Goal: Transaction & Acquisition: Purchase product/service

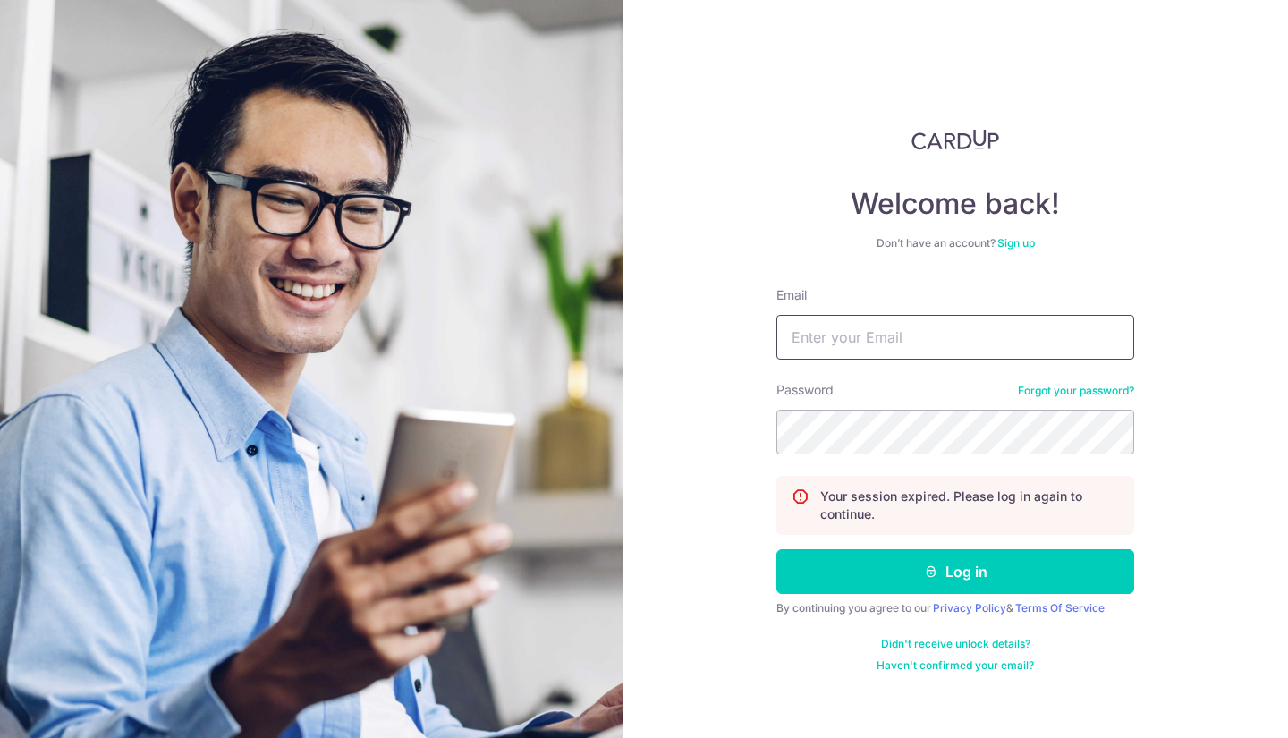
drag, startPoint x: 0, startPoint y: 0, endPoint x: 864, endPoint y: 356, distance: 934.4
click at [864, 356] on input "Email" at bounding box center [955, 337] width 358 height 45
type input "[PERSON_NAME][EMAIL_ADDRESS][DOMAIN_NAME]"
click at [776, 549] on button "Log in" at bounding box center [955, 571] width 358 height 45
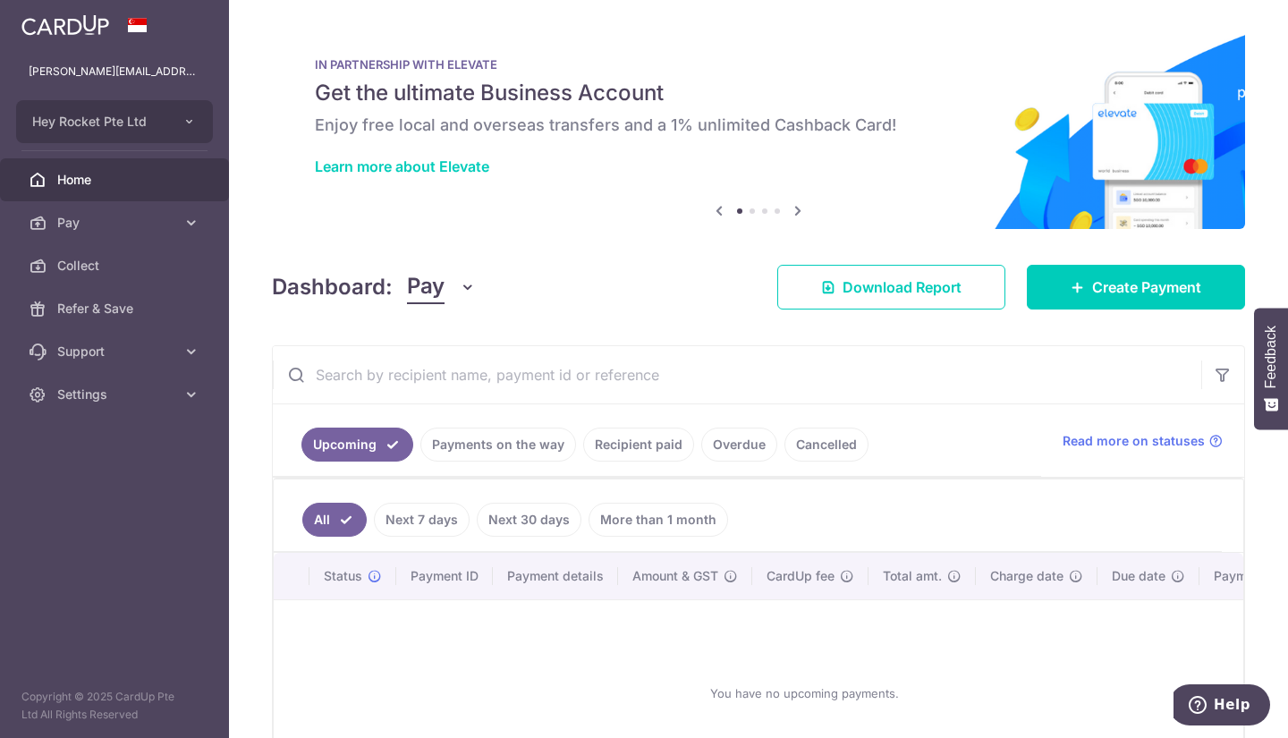
click at [622, 435] on link "Recipient paid" at bounding box center [638, 444] width 111 height 34
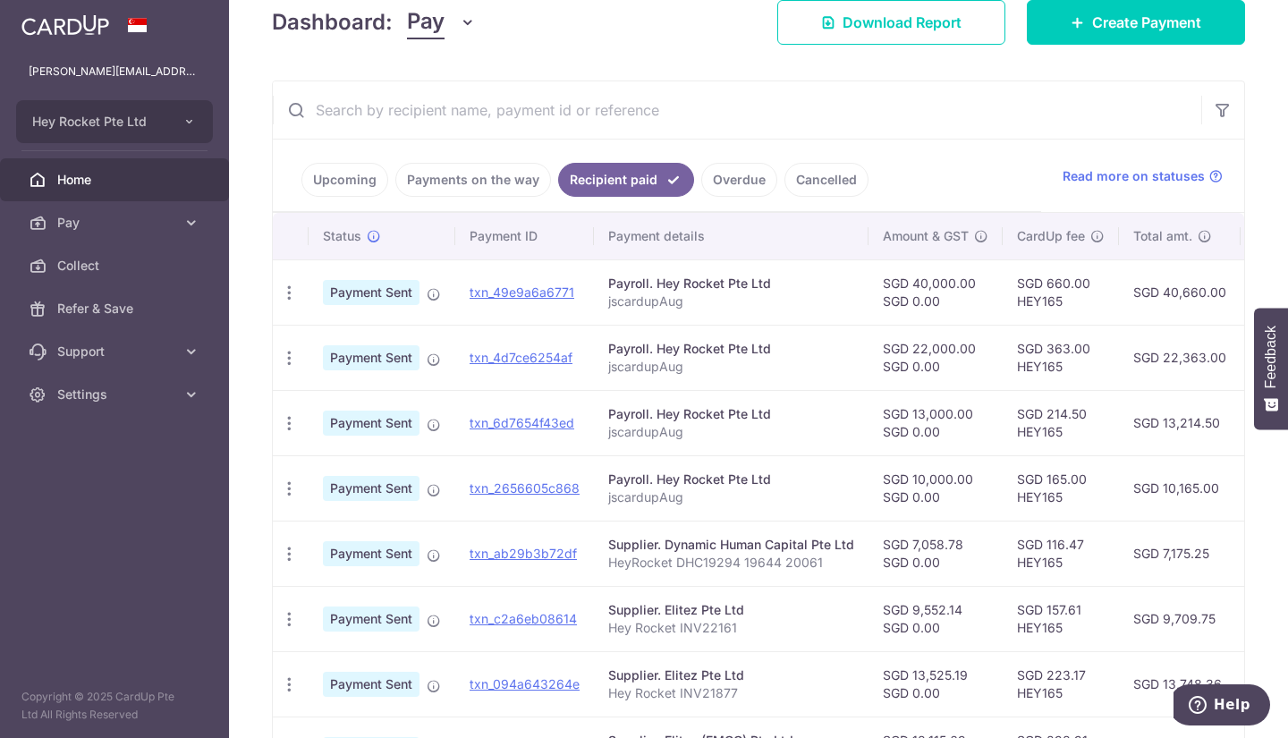
scroll to position [251, 0]
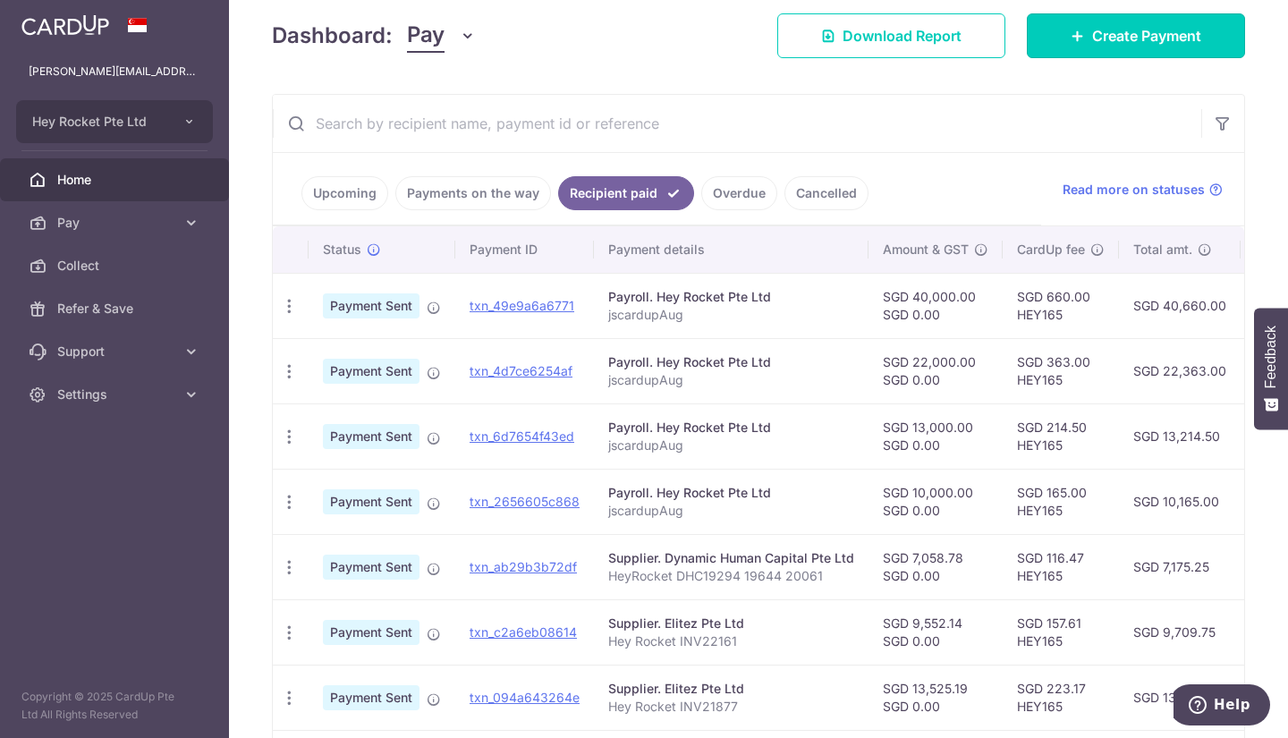
click at [1038, 22] on link "Create Payment" at bounding box center [1136, 35] width 218 height 45
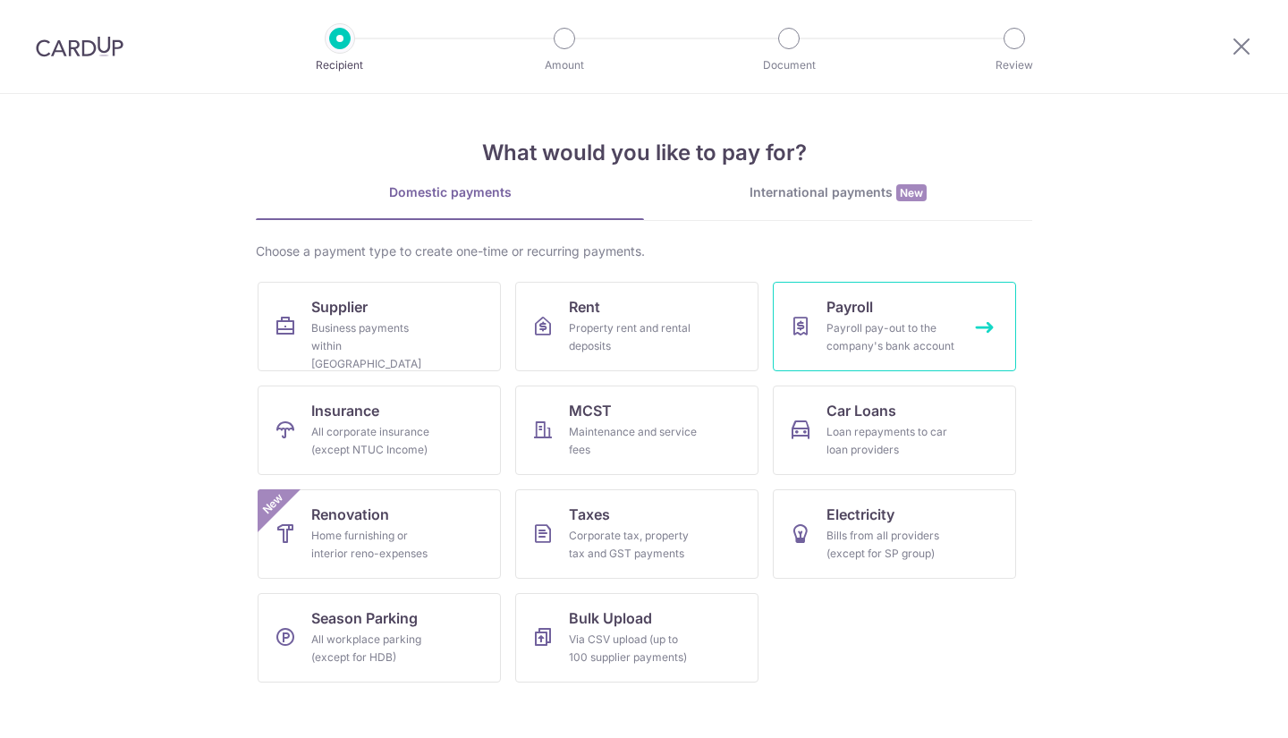
click at [839, 304] on span "Payroll" at bounding box center [849, 306] width 47 height 21
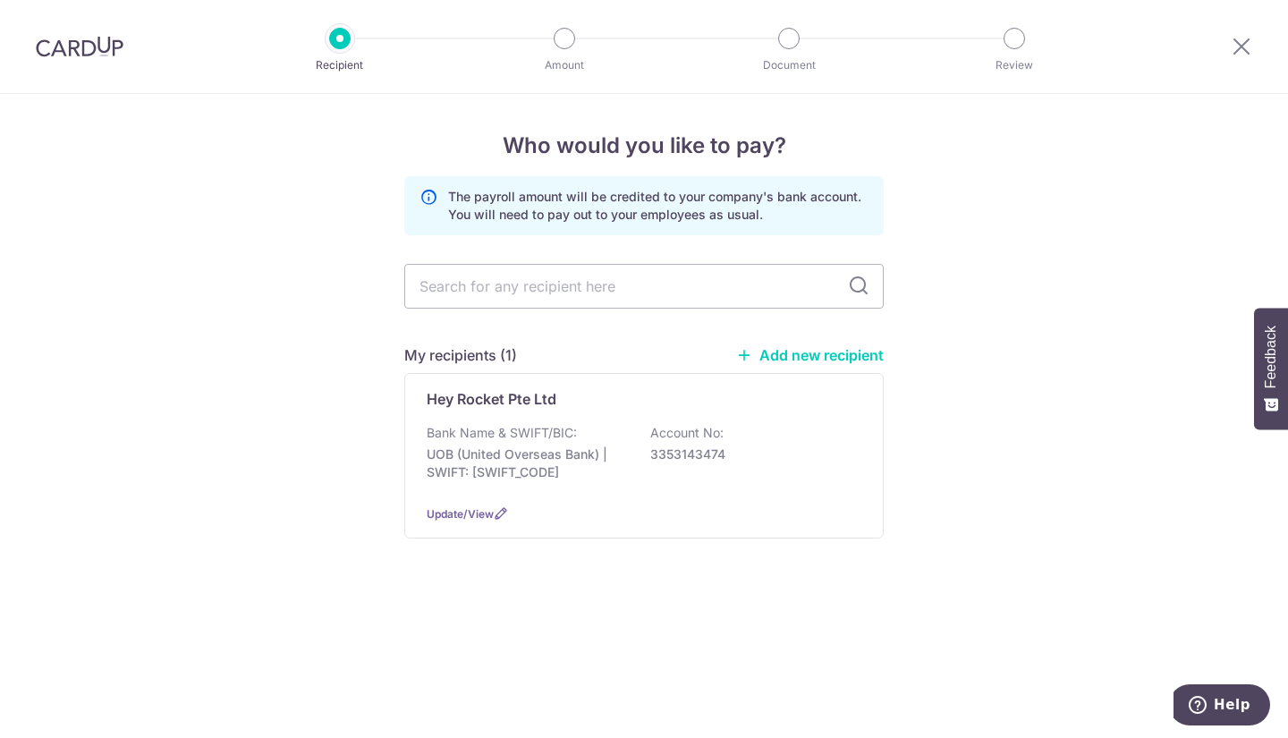
click at [571, 509] on div "Update/View" at bounding box center [644, 513] width 435 height 19
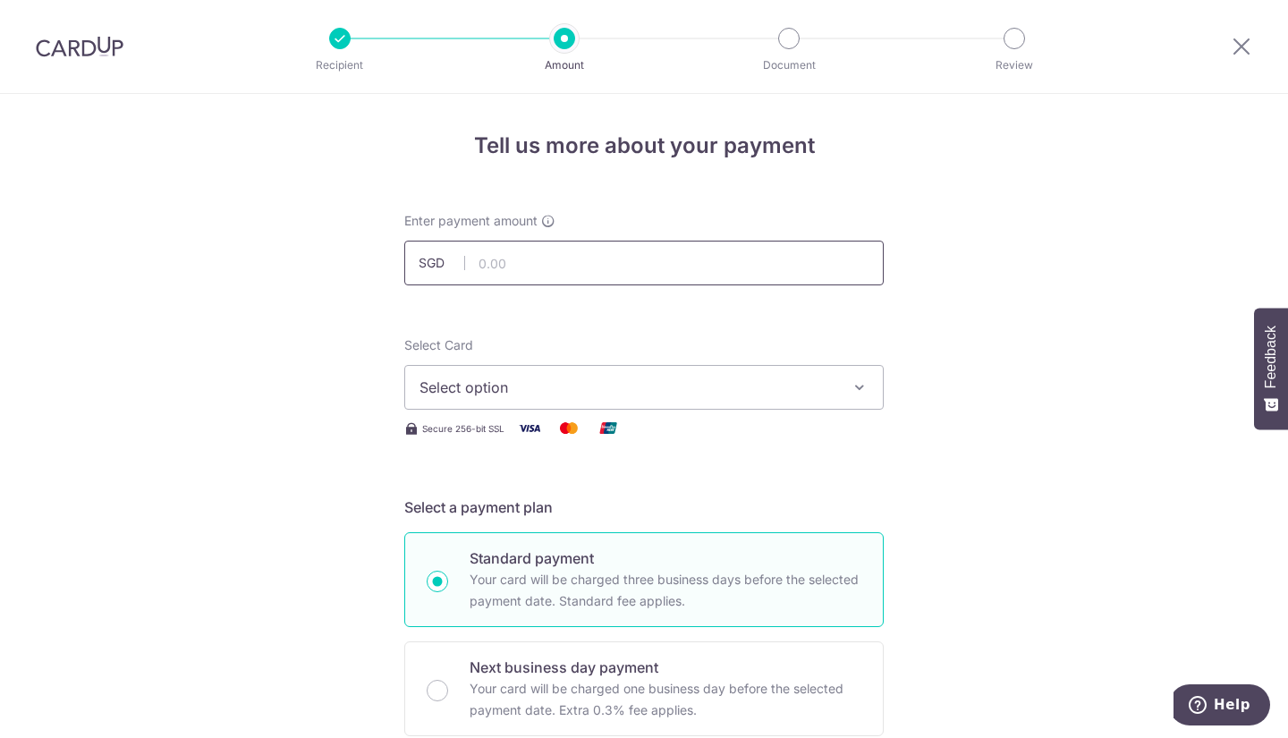
click at [582, 248] on input "text" at bounding box center [643, 263] width 479 height 45
paste input "59,448.19"
click at [534, 382] on span "Select option" at bounding box center [627, 387] width 417 height 21
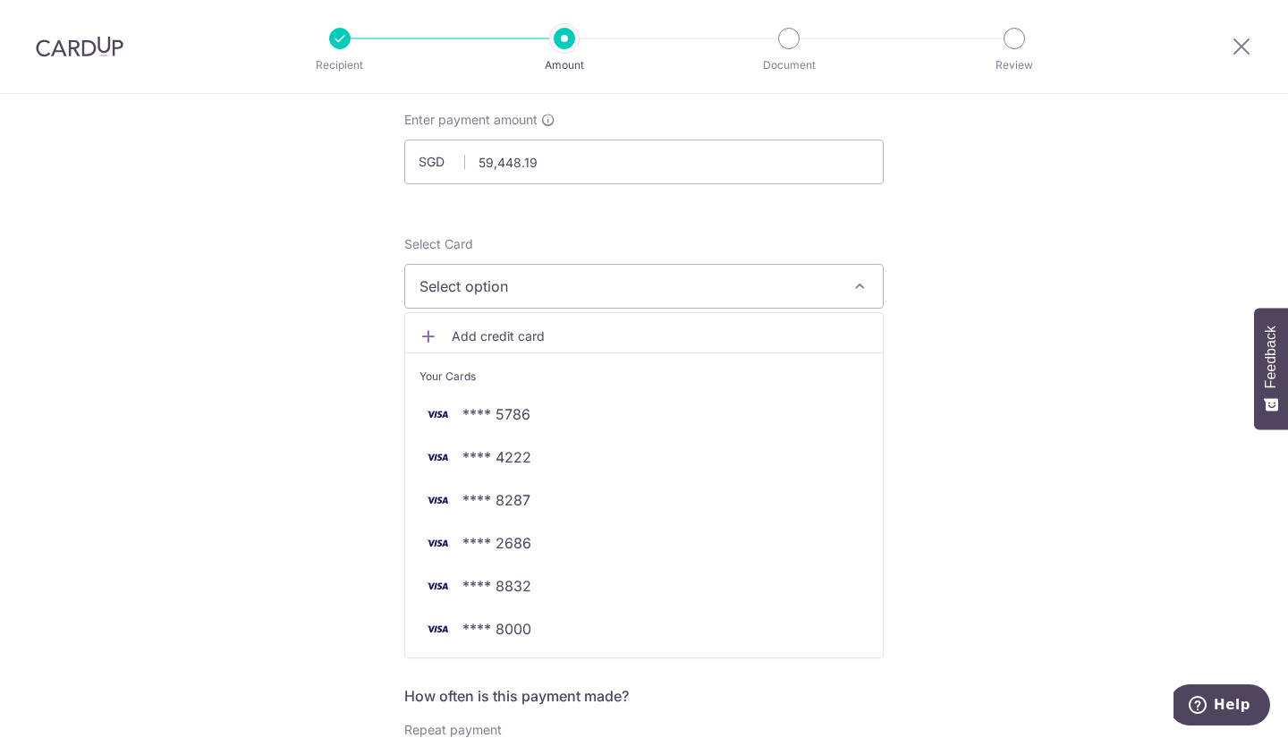
scroll to position [102, 0]
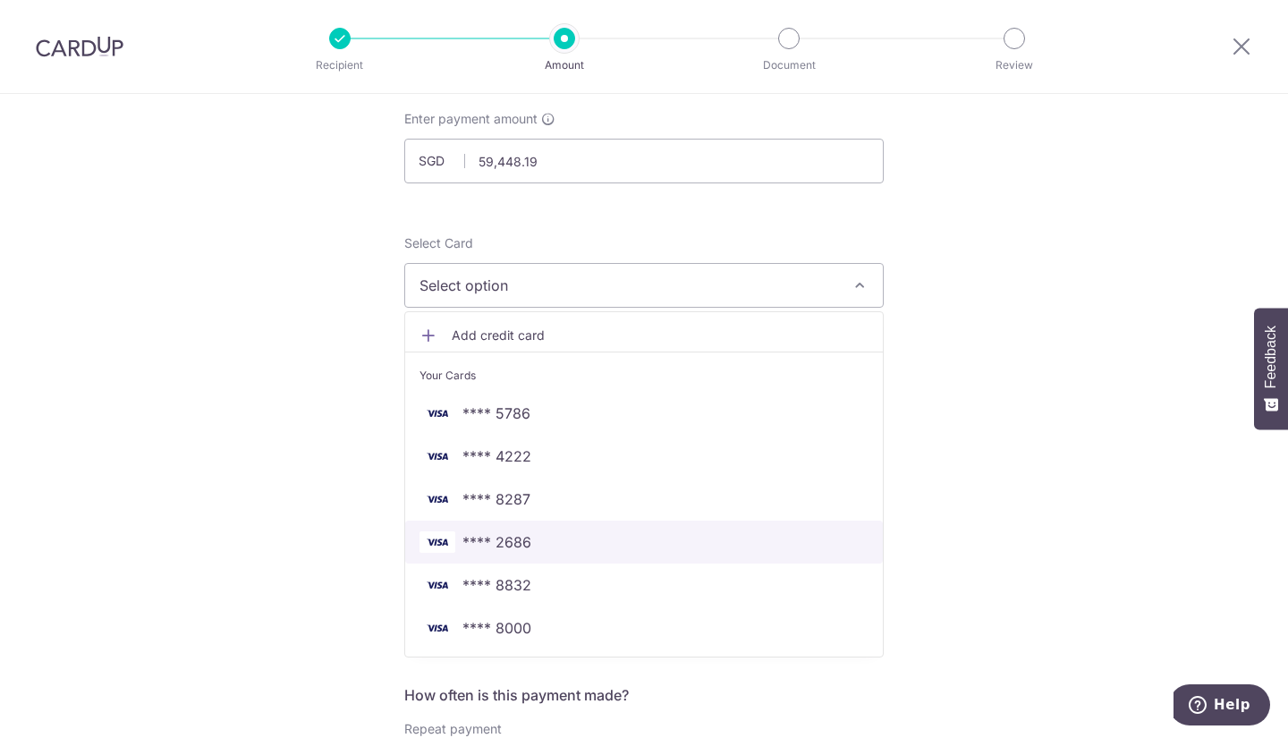
click at [549, 547] on span "**** 2686" at bounding box center [643, 541] width 449 height 21
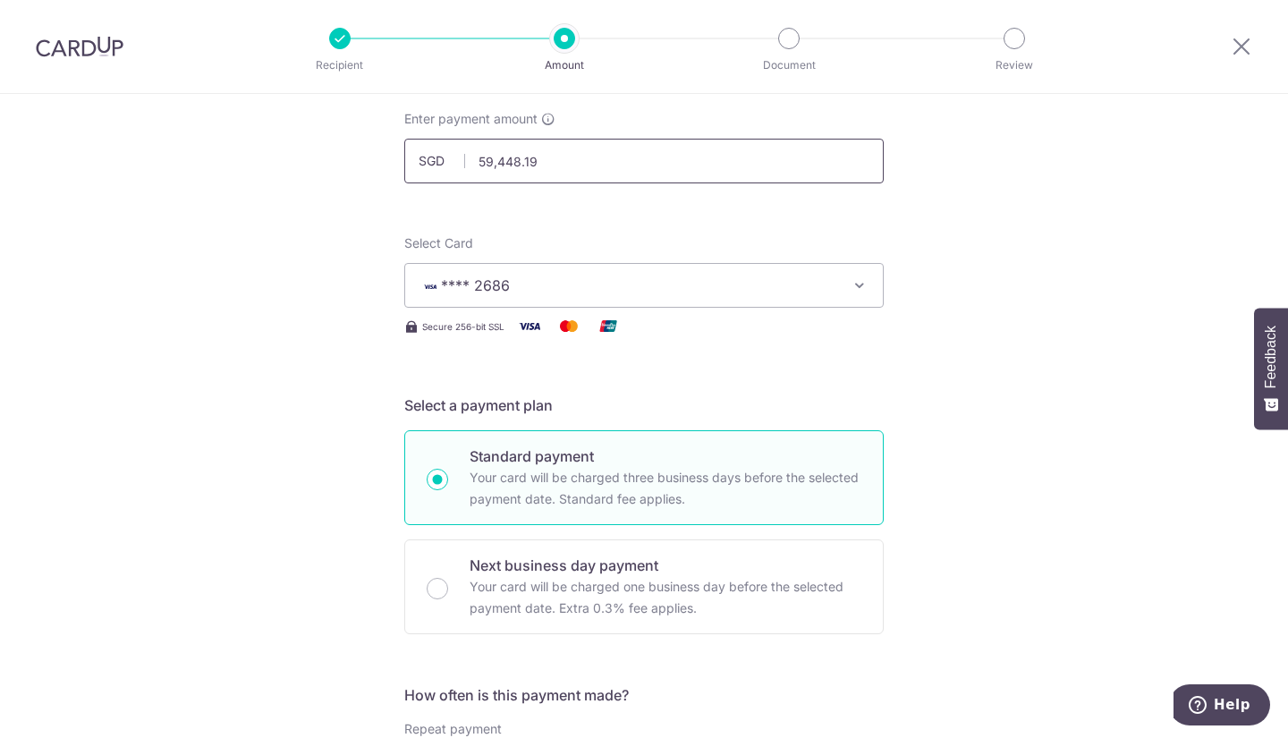
click at [478, 164] on input "59,448.19" at bounding box center [643, 161] width 479 height 45
type input "39,448.19"
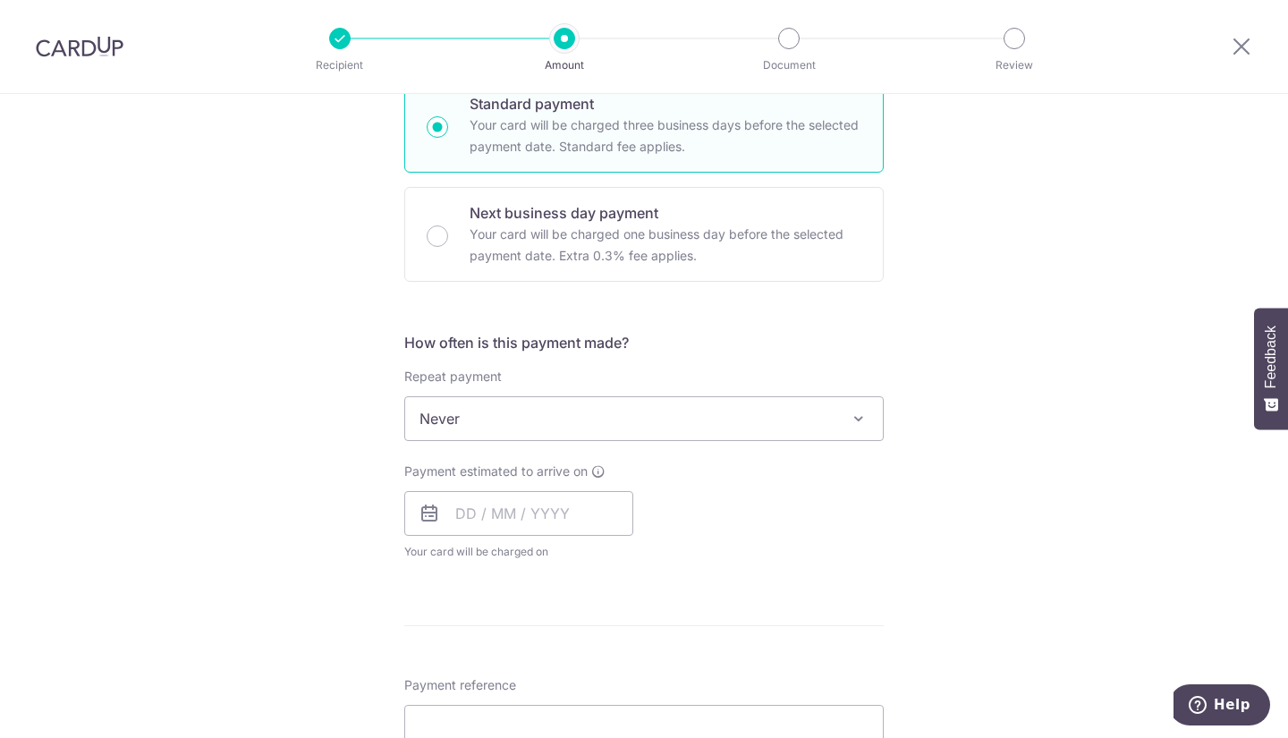
scroll to position [455, 0]
click at [512, 518] on input "text" at bounding box center [518, 512] width 229 height 45
click at [624, 640] on link "5" at bounding box center [619, 639] width 29 height 29
type input "05/09/2025"
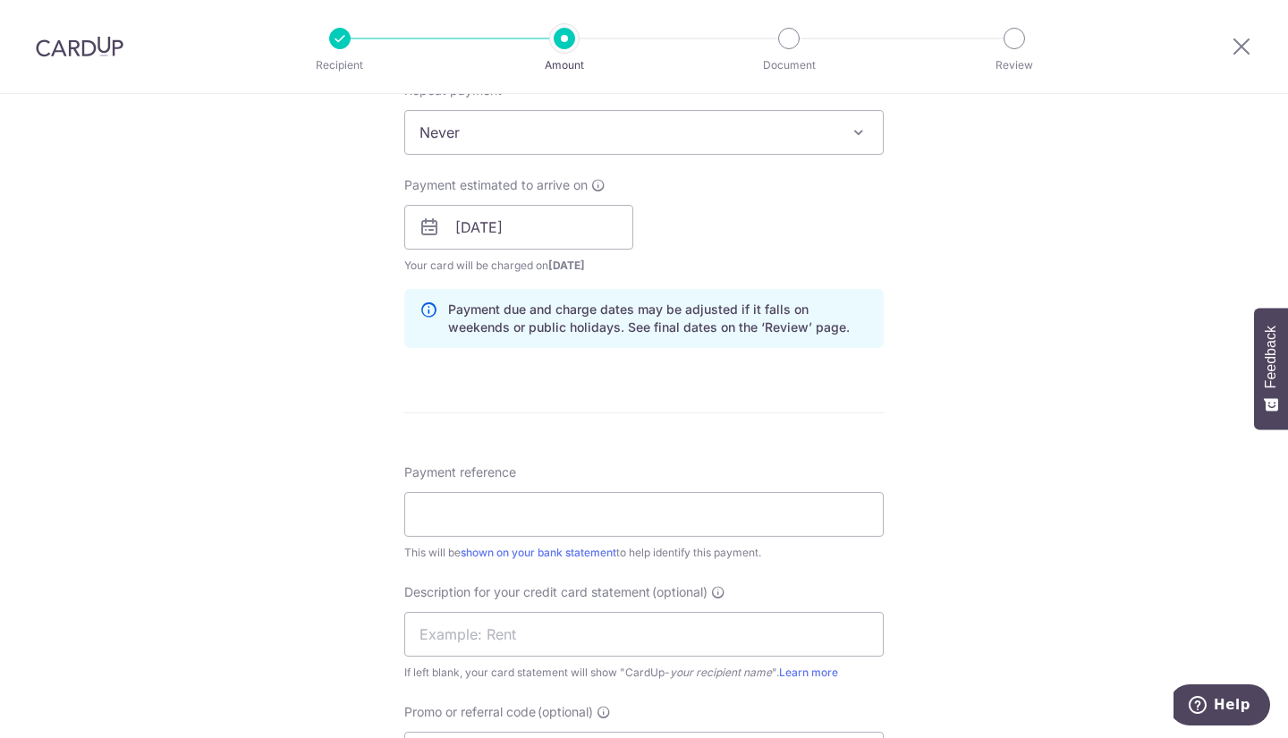
scroll to position [743, 0]
click at [589, 505] on input "Payment reference" at bounding box center [643, 511] width 479 height 45
paste input "Focus Group Discussio"
drag, startPoint x: 683, startPoint y: 509, endPoint x: 522, endPoint y: 511, distance: 161.0
click at [522, 511] on input "Hey Rocket INVFocus Group Discussio" at bounding box center [643, 511] width 479 height 45
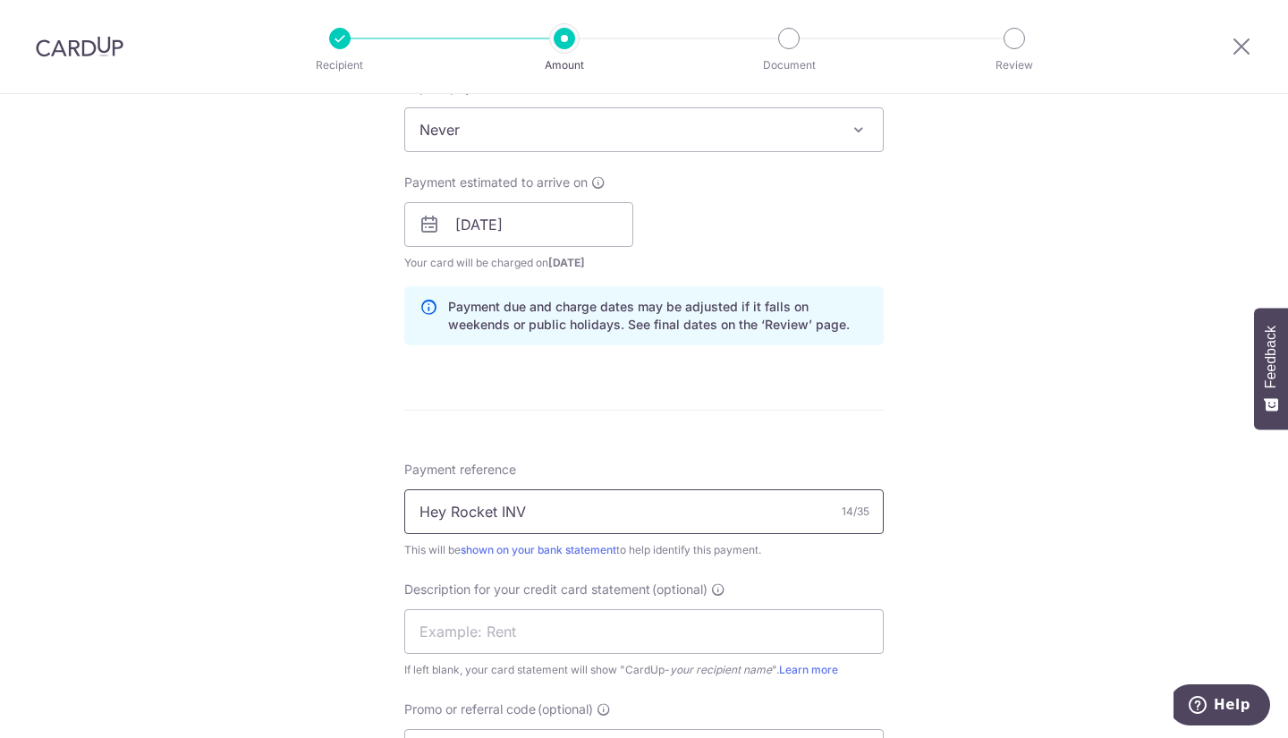
paste input "INV21878"
click at [521, 506] on input "Hey Rocket INVINV21878" at bounding box center [643, 511] width 479 height 45
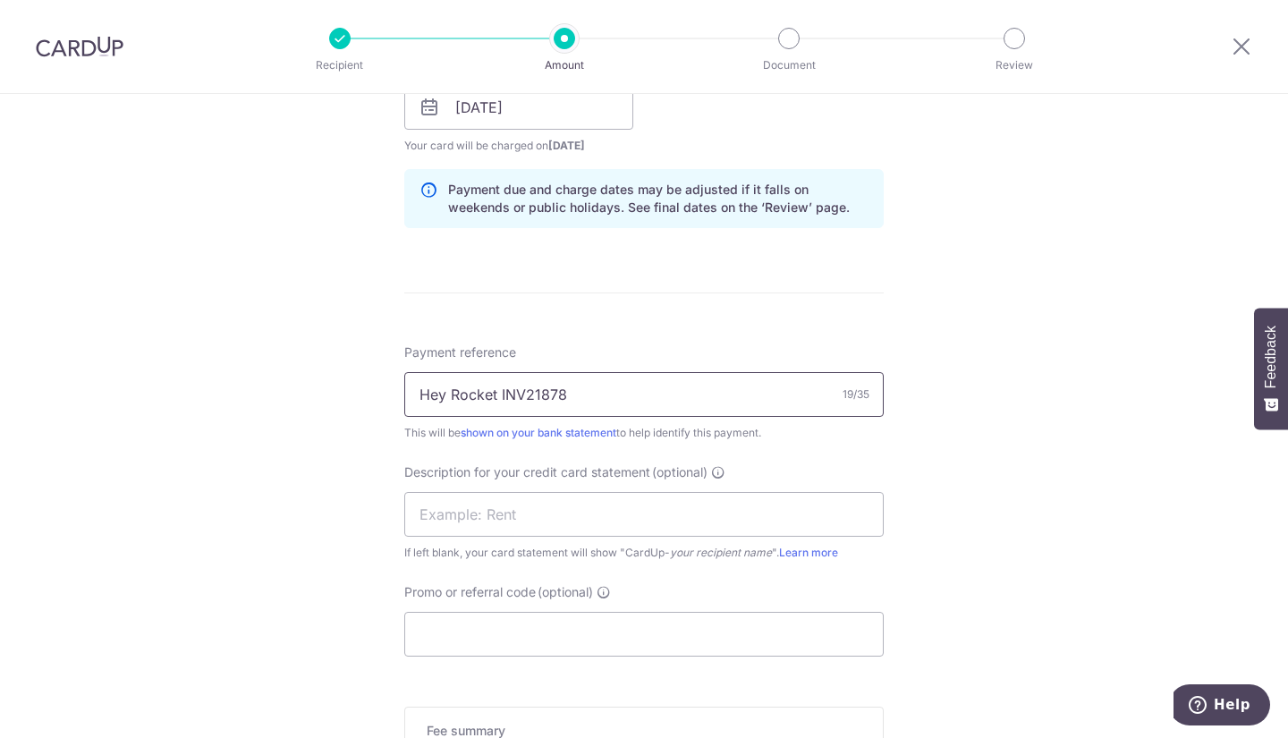
type input "Hey Rocket INV21878"
click at [540, 620] on input "Promo or referral code (optional)" at bounding box center [643, 634] width 479 height 45
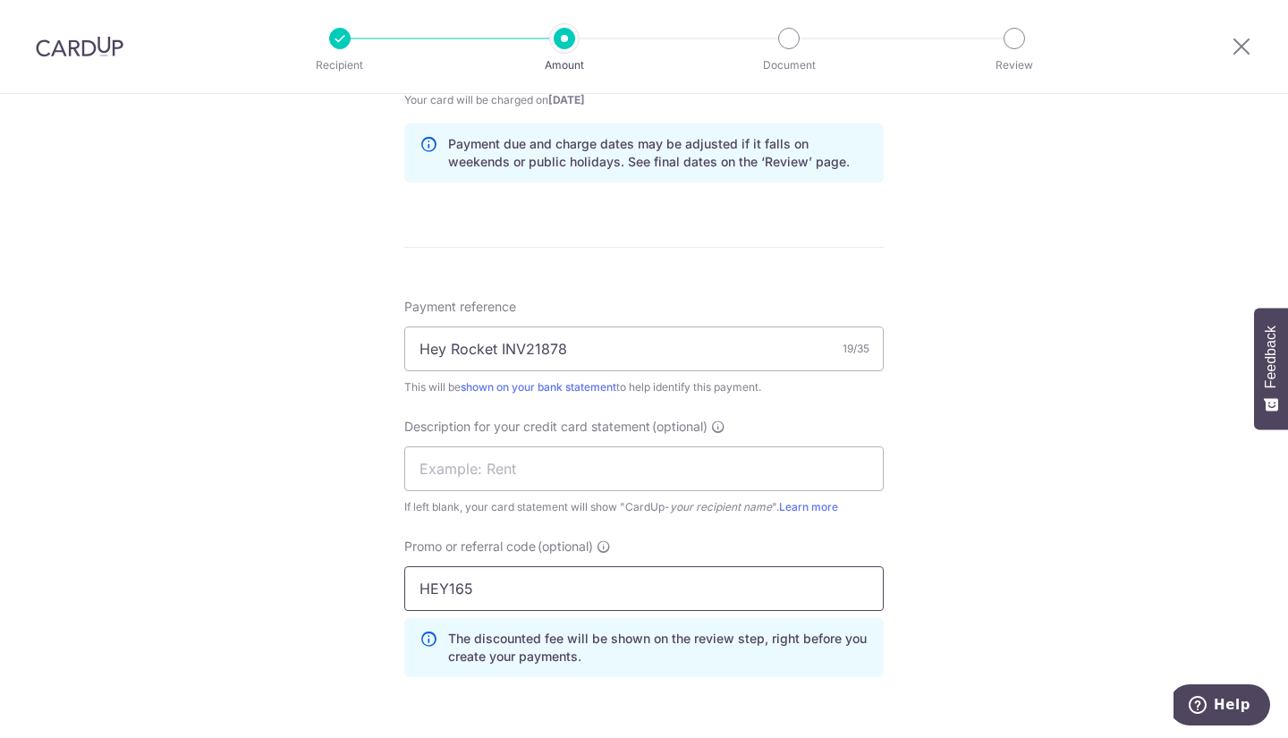
scroll to position [1167, 0]
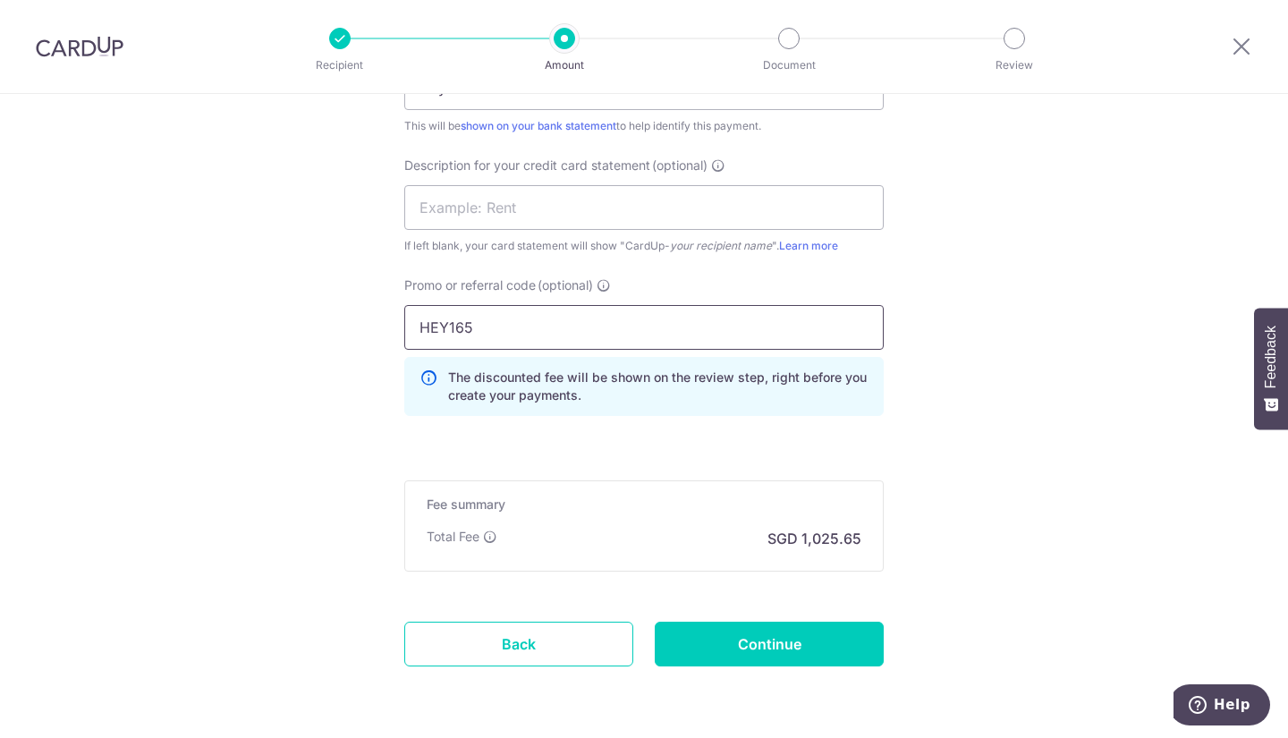
type input "HEY165"
click at [781, 629] on input "Continue" at bounding box center [769, 644] width 229 height 45
type input "Create Schedule"
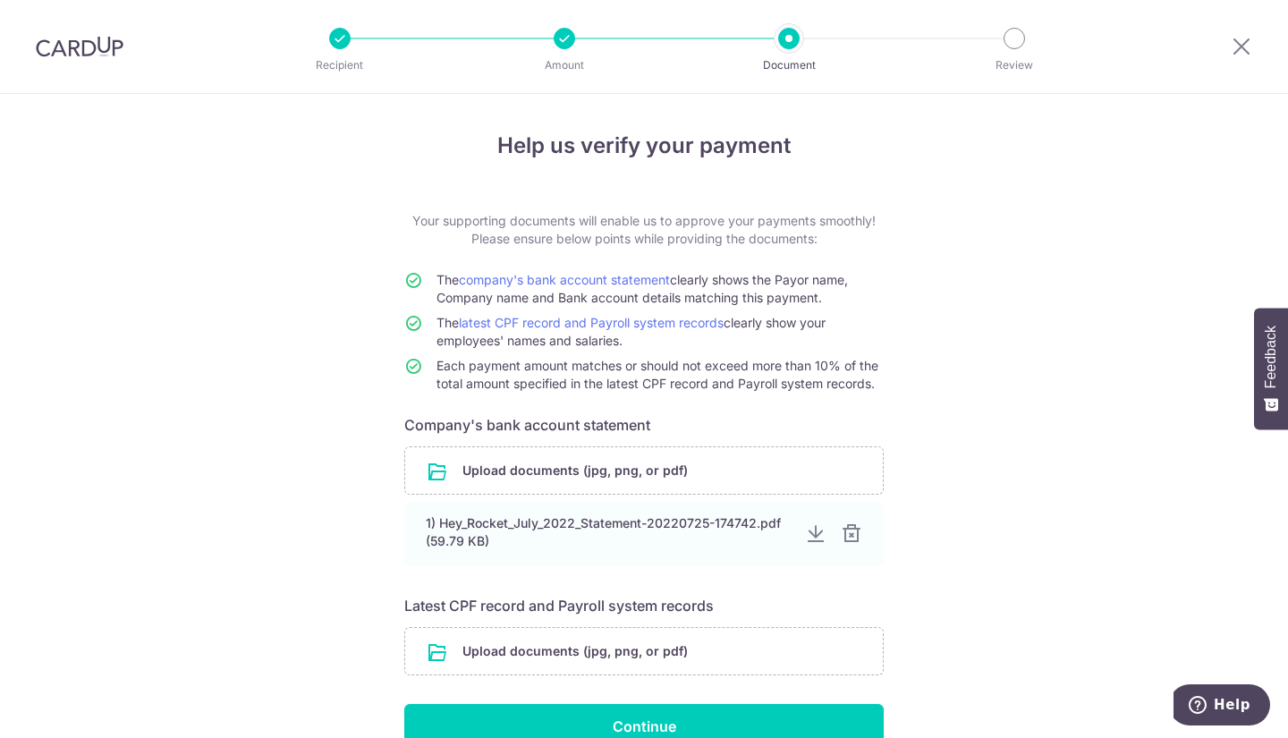
click at [589, 641] on input "file" at bounding box center [644, 651] width 478 height 47
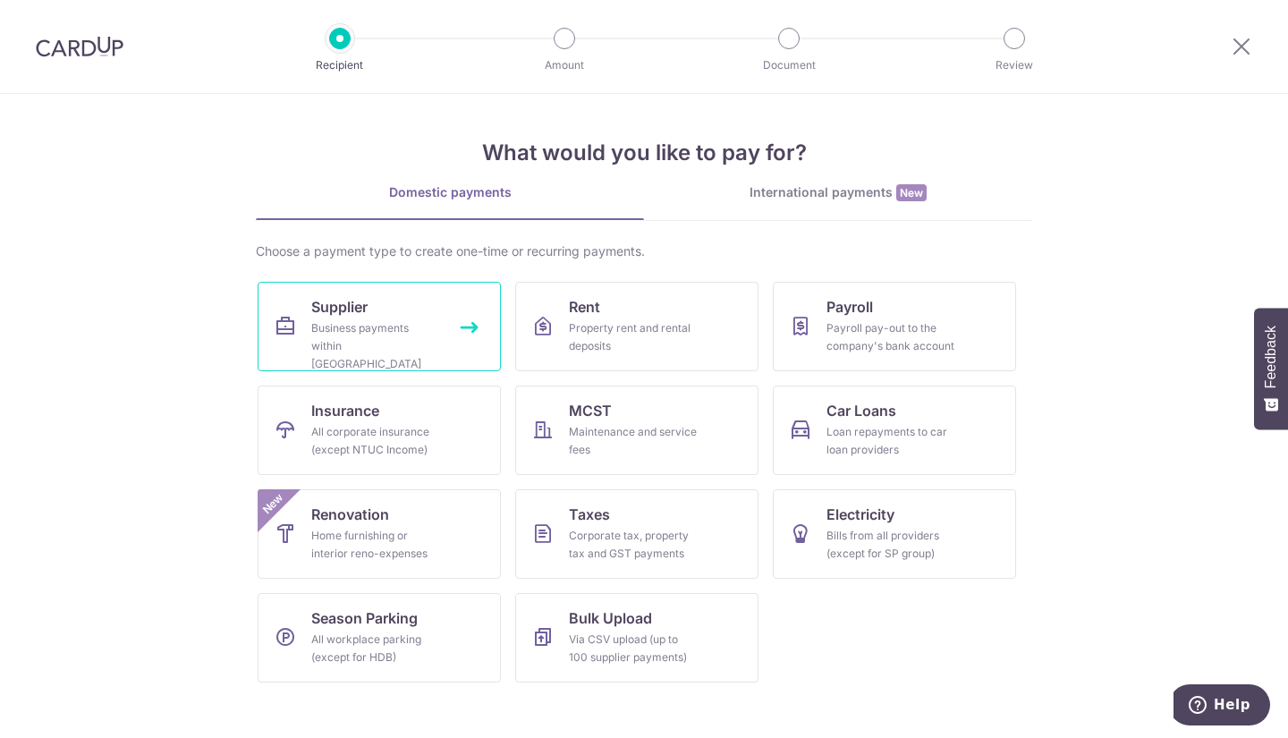
click at [383, 330] on div "Business payments within Singapore" at bounding box center [375, 346] width 129 height 54
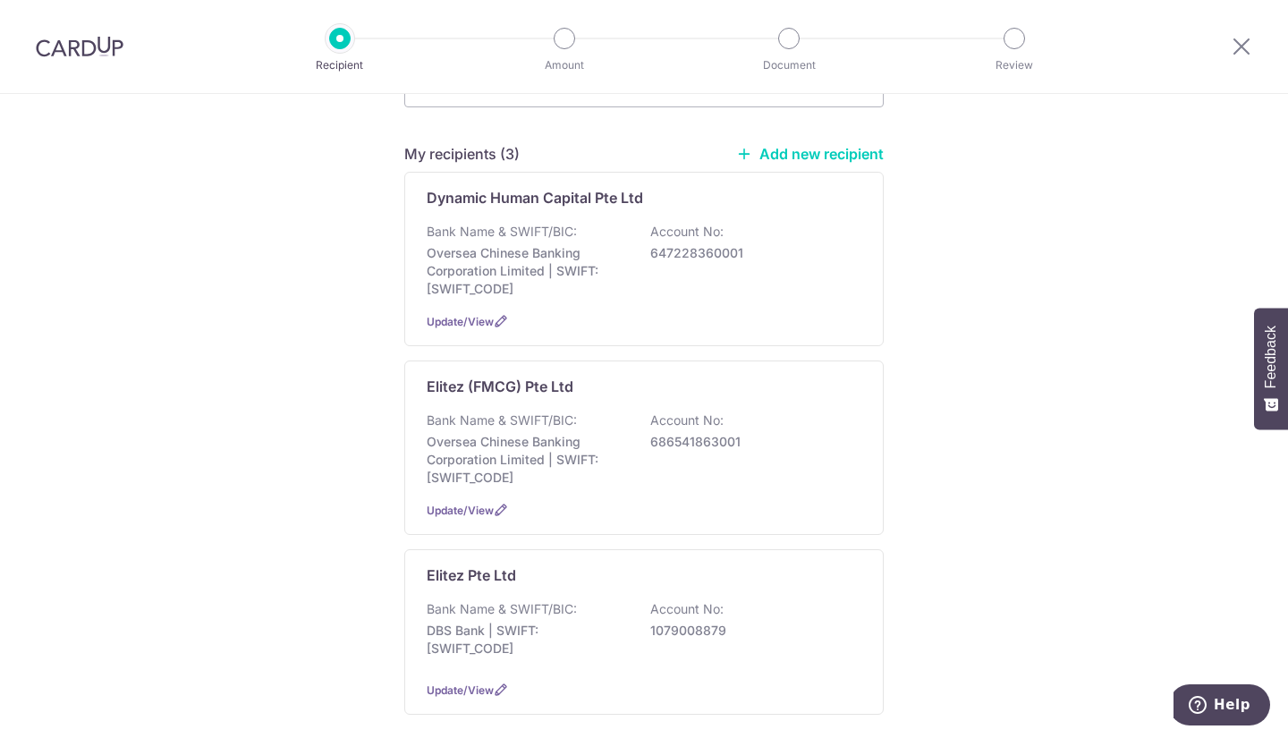
scroll to position [224, 0]
click at [560, 621] on p "DBS Bank | SWIFT: DBSSSGSGXXX" at bounding box center [527, 639] width 200 height 36
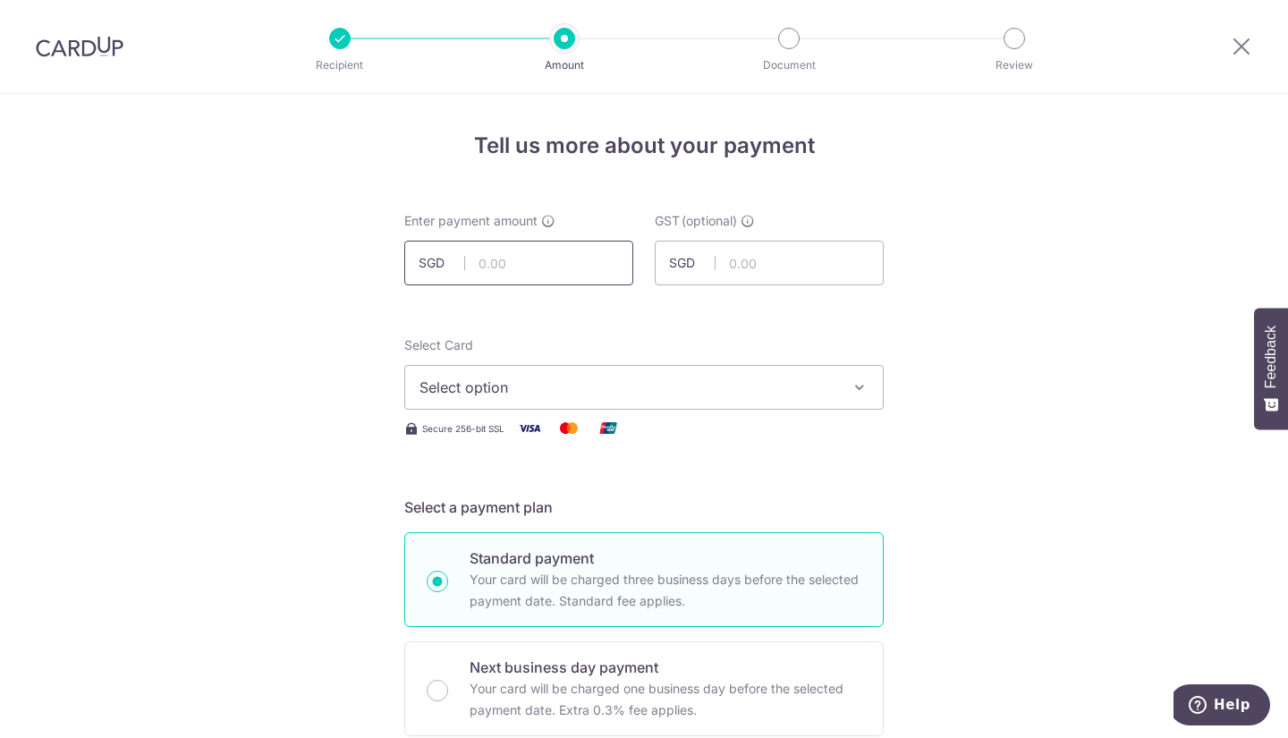
paste input "INV21878"
click at [514, 275] on input "INV21878" at bounding box center [518, 263] width 229 height 45
type input "8"
paste input "$59448.19"
type input "59,448.19"
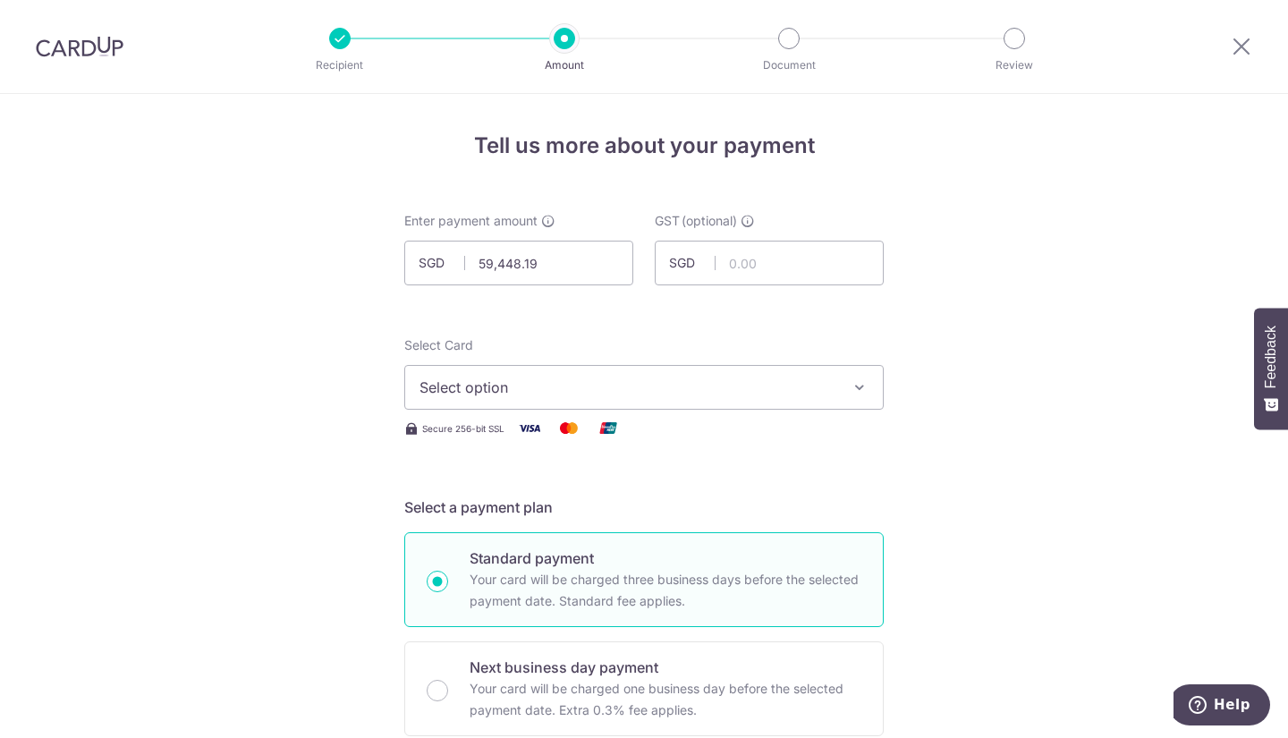
click at [663, 392] on span "Select option" at bounding box center [627, 387] width 417 height 21
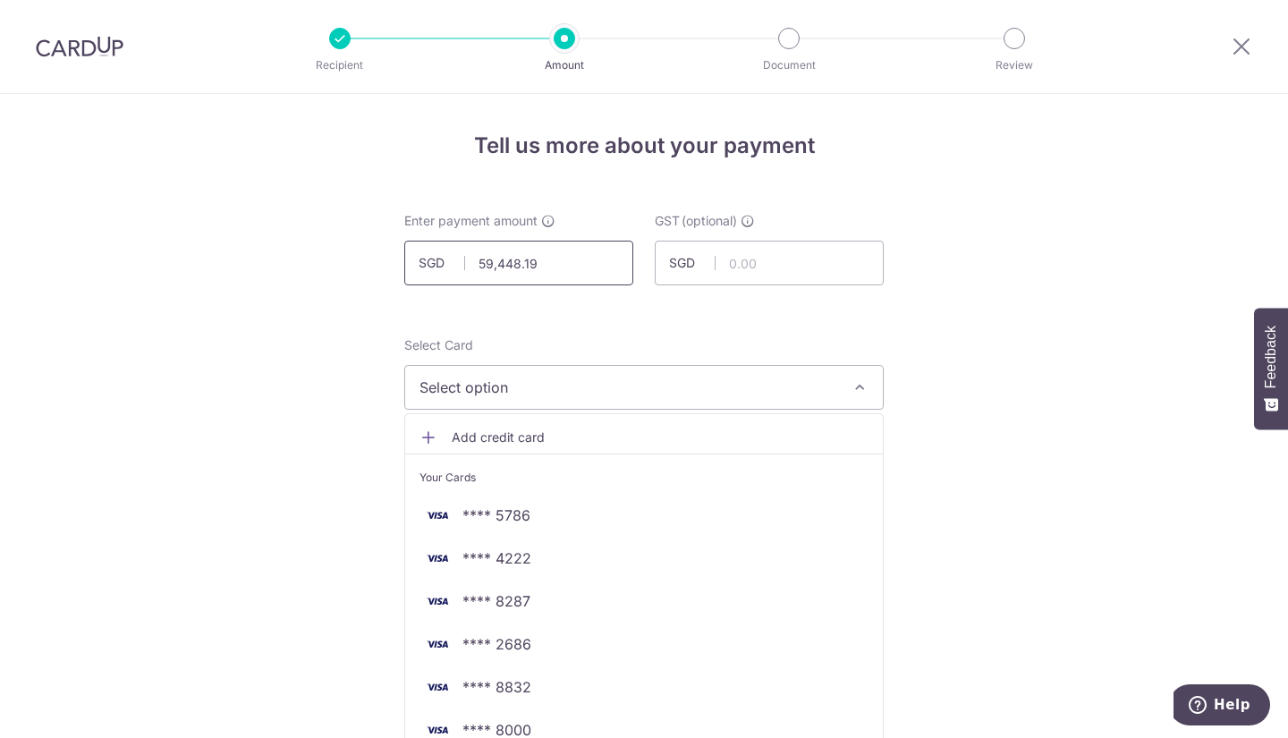
click at [482, 267] on input "59,448.19" at bounding box center [518, 263] width 229 height 45
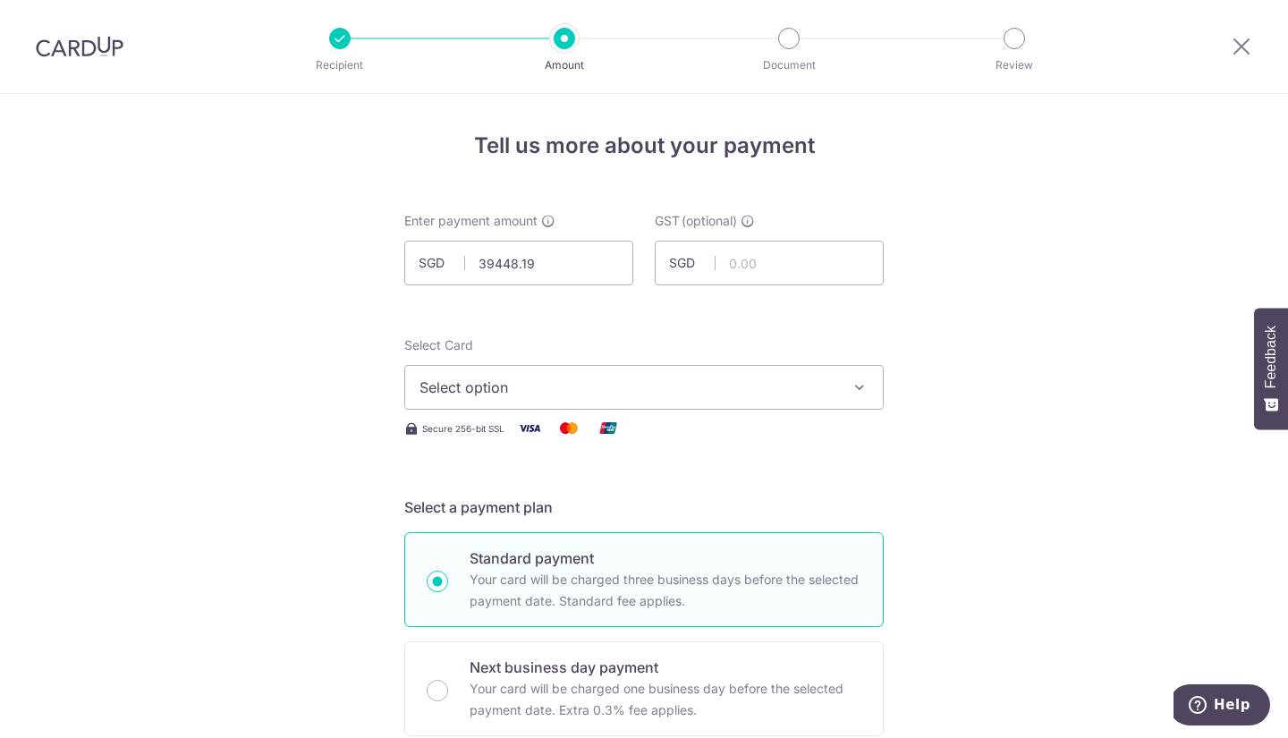
type input "39,448.19"
click at [650, 391] on span "Select option" at bounding box center [627, 387] width 417 height 21
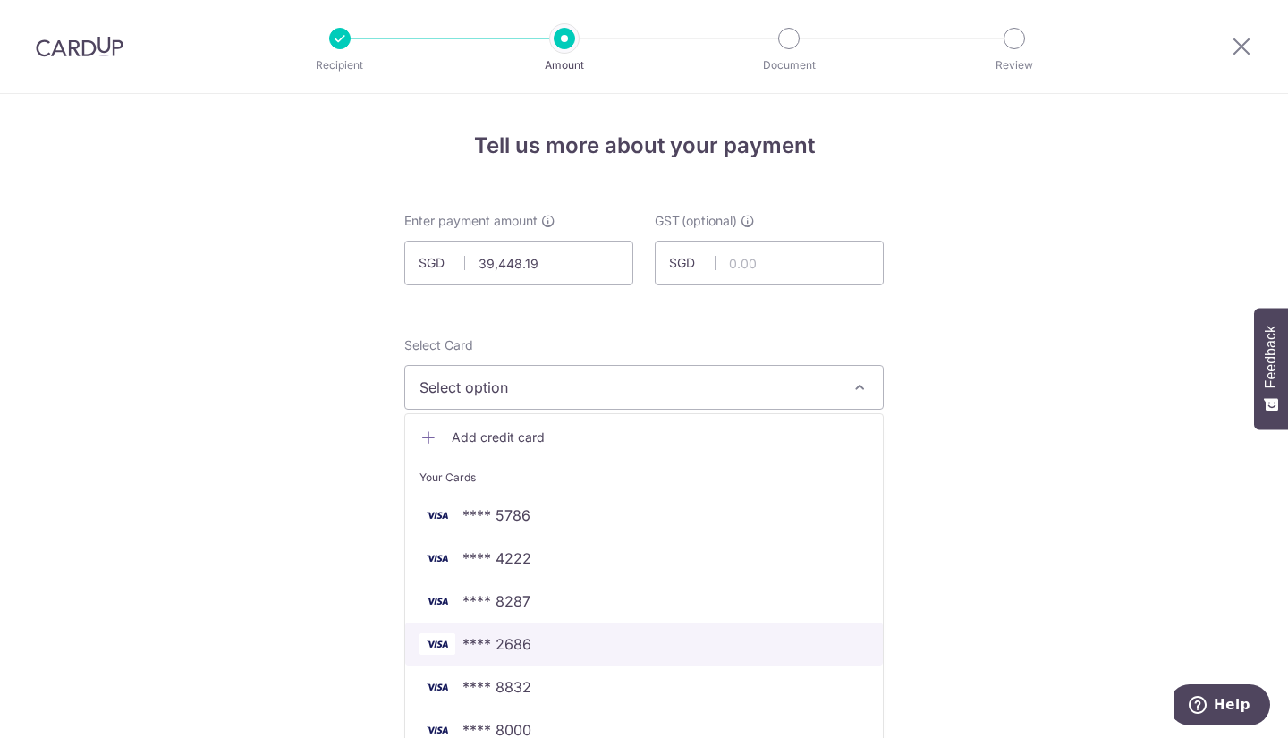
click at [559, 654] on span "**** 2686" at bounding box center [643, 643] width 449 height 21
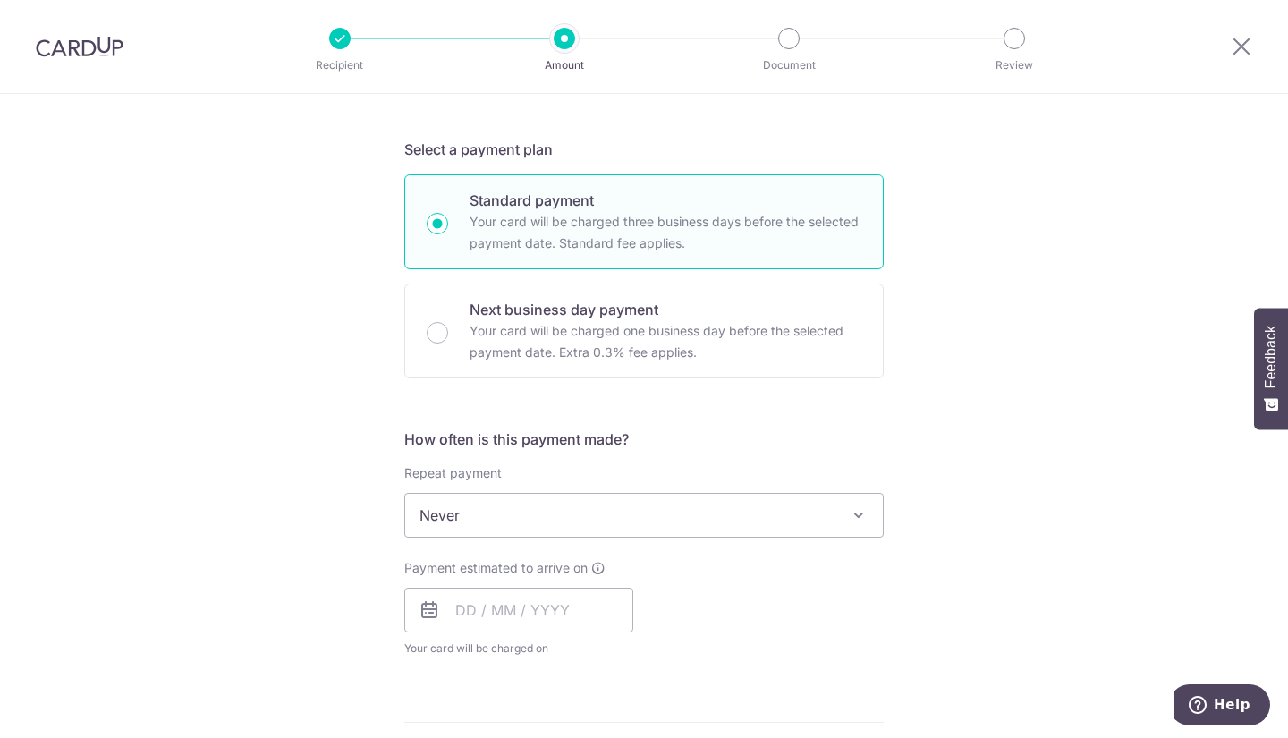
scroll to position [359, 0]
click at [534, 616] on input "text" at bounding box center [518, 609] width 229 height 45
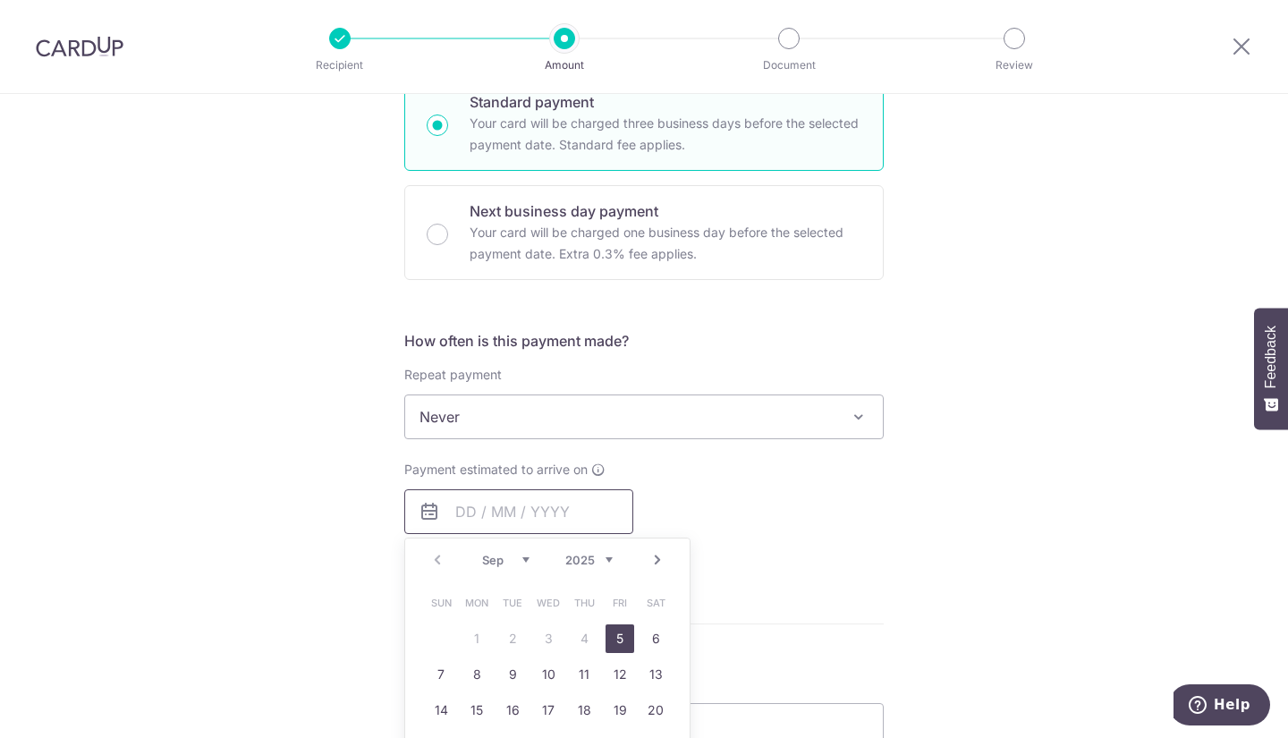
scroll to position [466, 0]
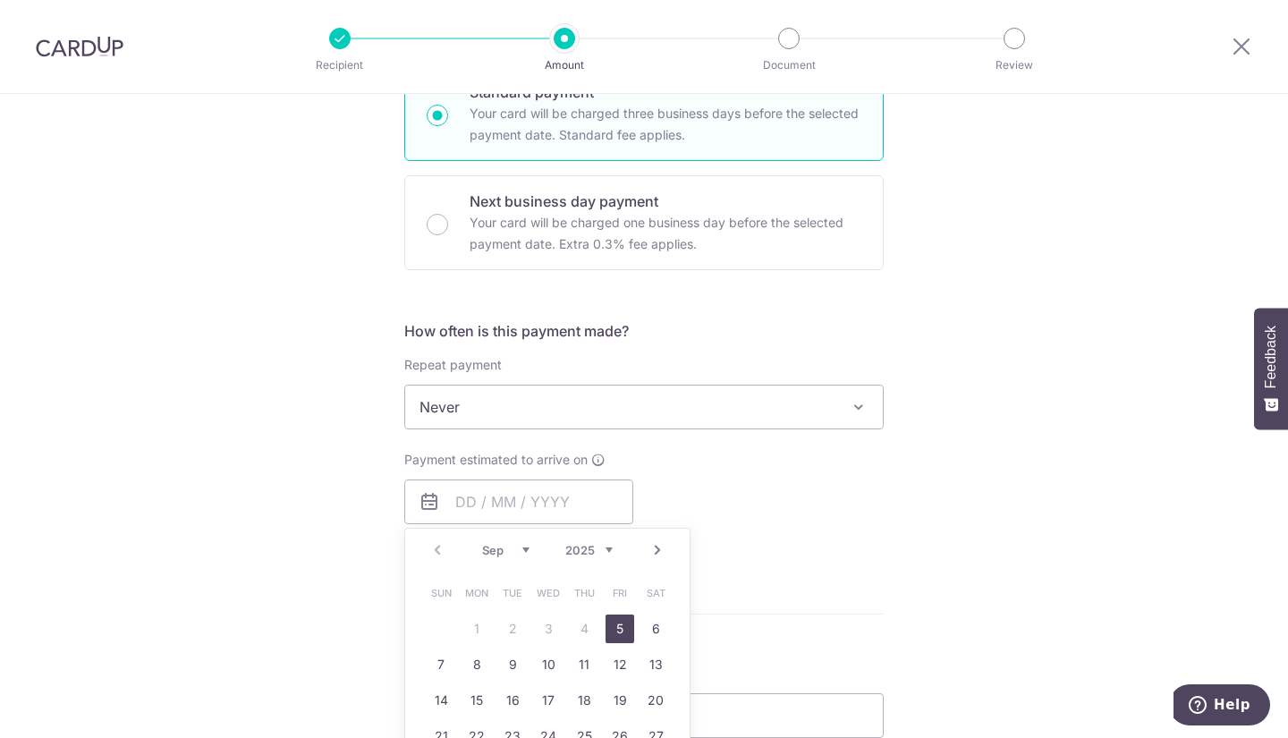
click at [605, 625] on link "5" at bounding box center [619, 628] width 29 height 29
type input "[DATE]"
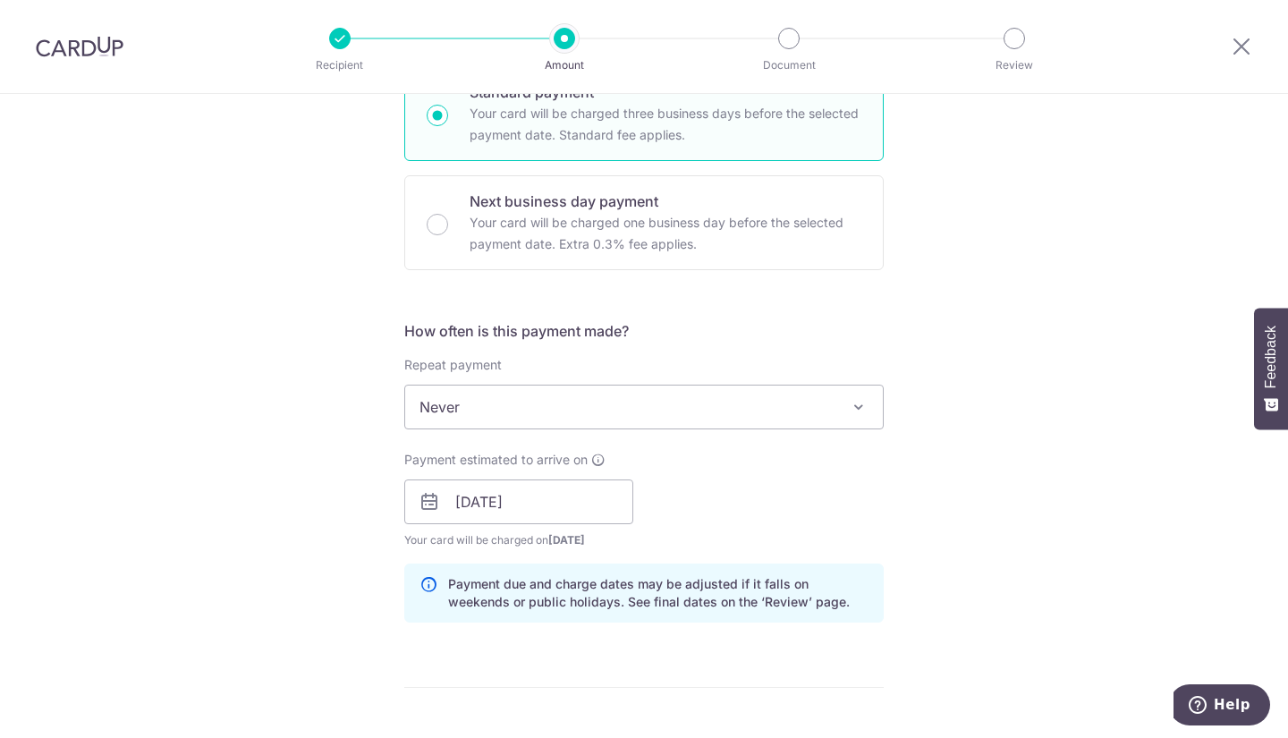
scroll to position [715, 0]
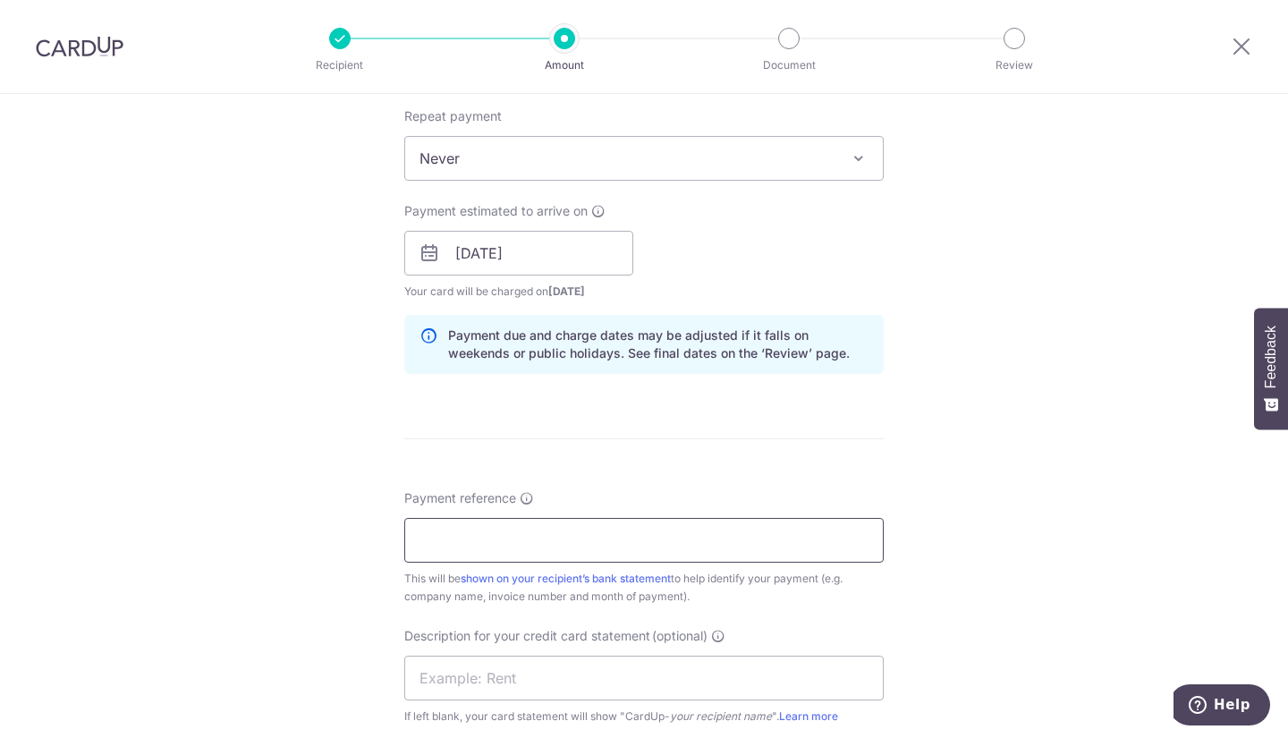
click at [557, 530] on input "Payment reference" at bounding box center [643, 540] width 479 height 45
paste input "INV21878"
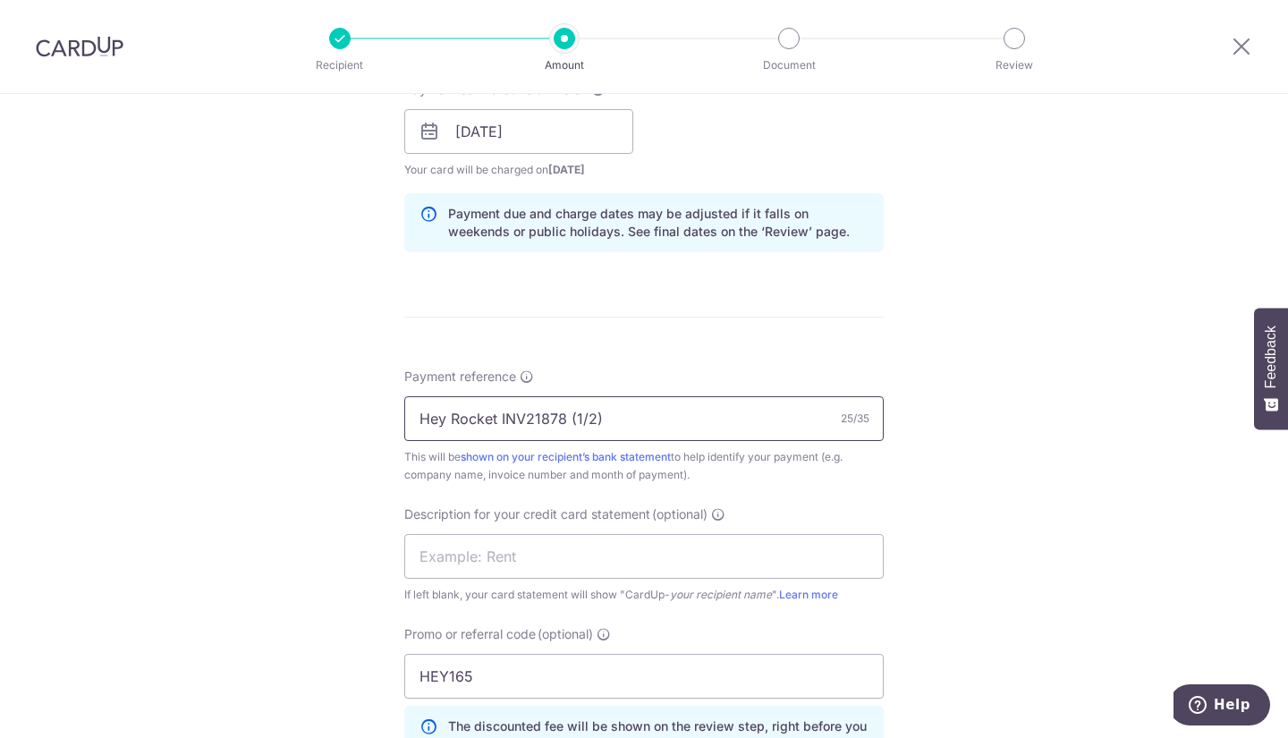
scroll to position [1147, 0]
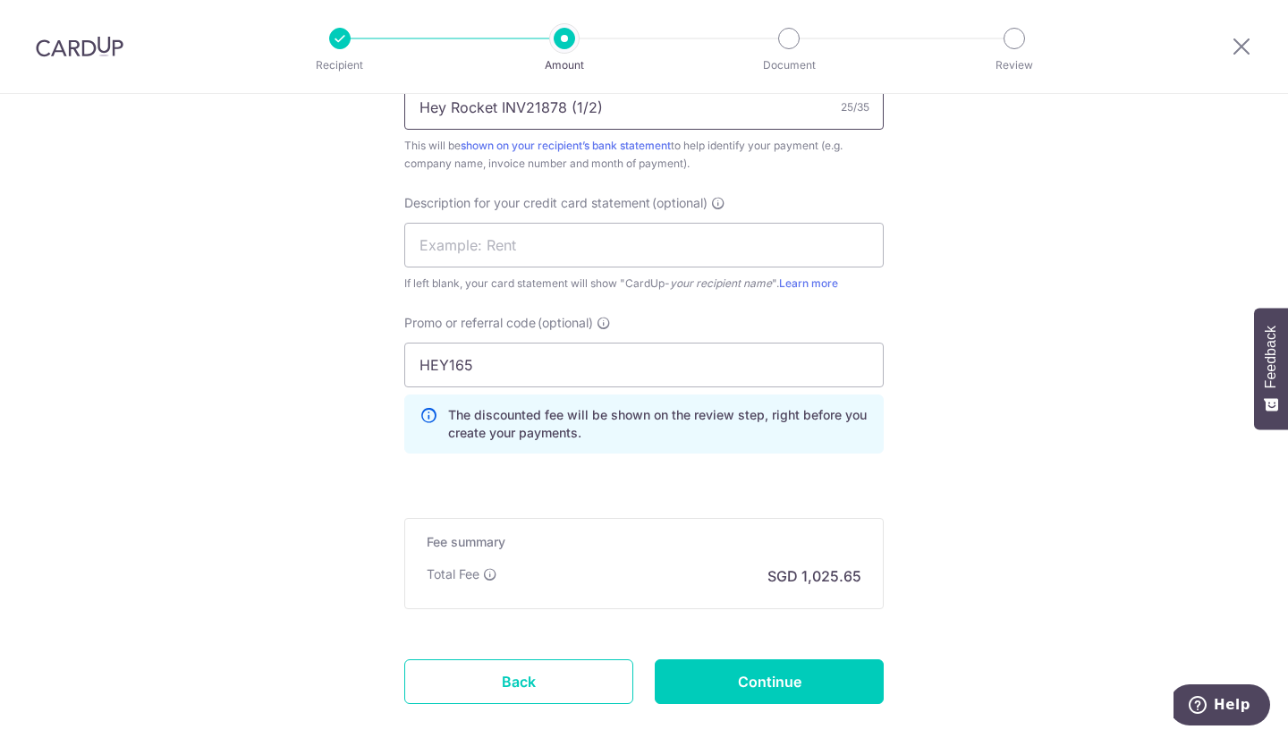
type input "Hey Rocket INV21878 (1/2)"
click at [772, 668] on input "Continue" at bounding box center [769, 681] width 229 height 45
type input "Create Schedule"
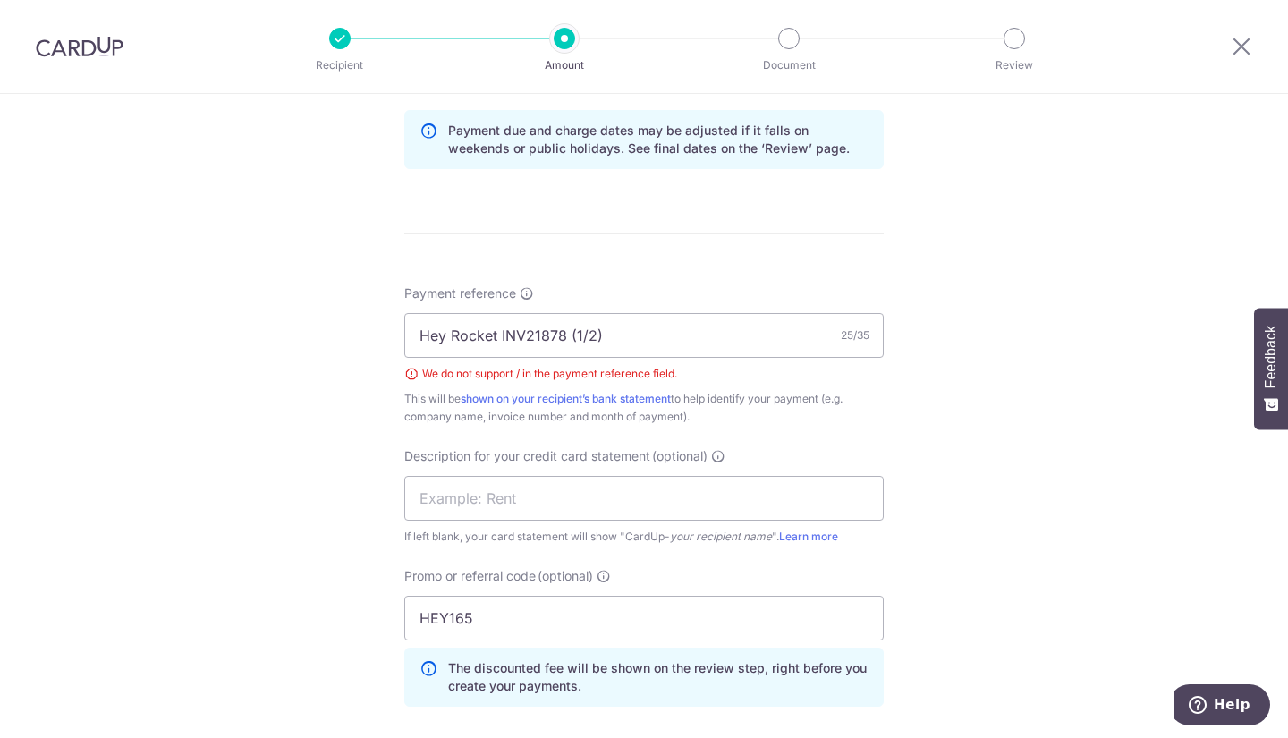
scroll to position [918, 0]
click at [581, 335] on input "Hey Rocket INV21878 (1/2)" at bounding box center [643, 336] width 479 height 45
click at [565, 341] on input "Hey Rocket INV21878 (1of2)" at bounding box center [643, 336] width 479 height 45
click at [614, 341] on input "Hey Rocket INV21878 1of2)" at bounding box center [643, 336] width 479 height 45
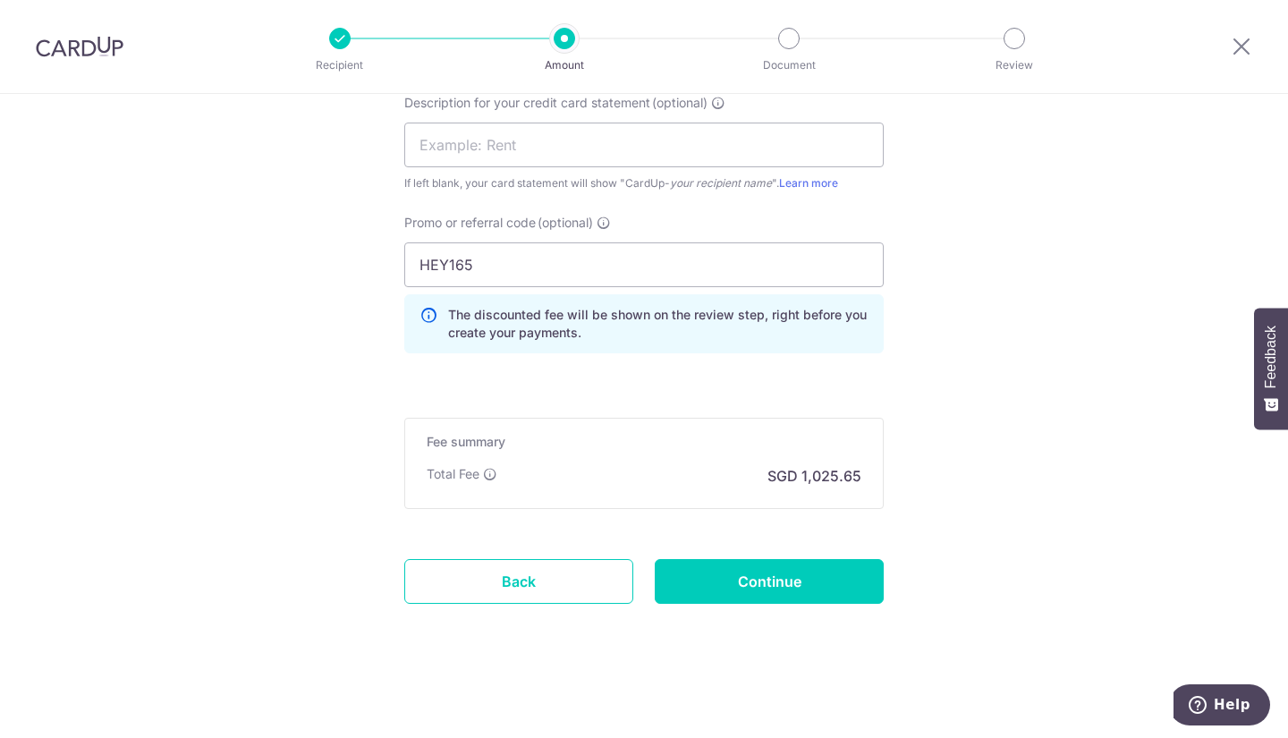
type input "Hey Rocket INV21878 1of2"
click at [752, 571] on input "Continue" at bounding box center [769, 581] width 229 height 45
type input "Create Schedule"
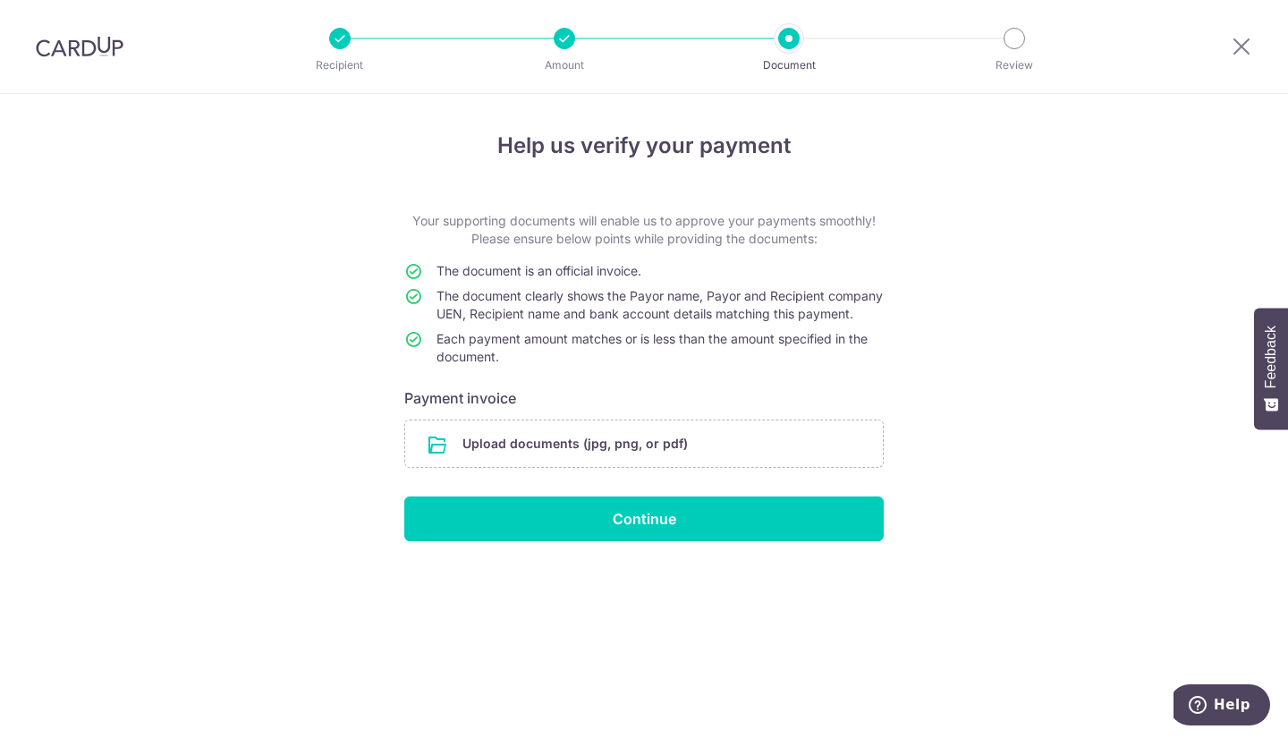
click at [632, 455] on input "file" at bounding box center [644, 443] width 478 height 47
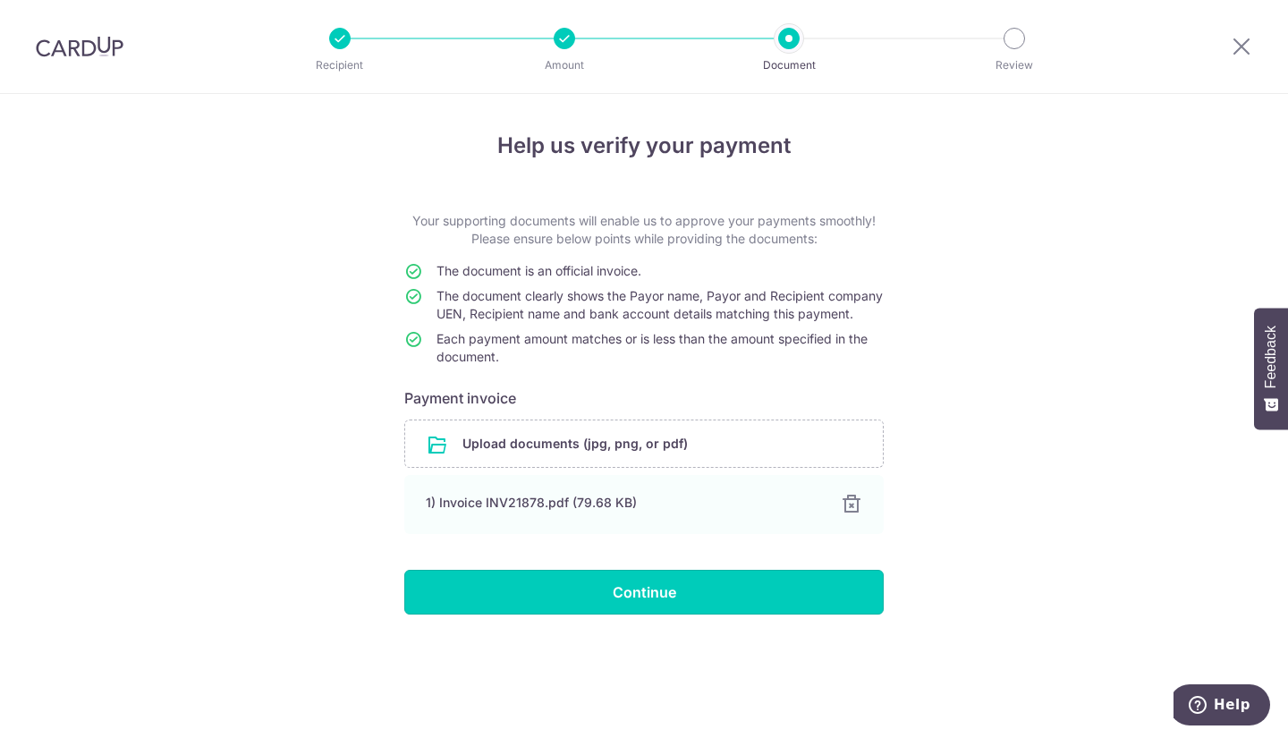
click at [597, 611] on input "Continue" at bounding box center [643, 592] width 479 height 45
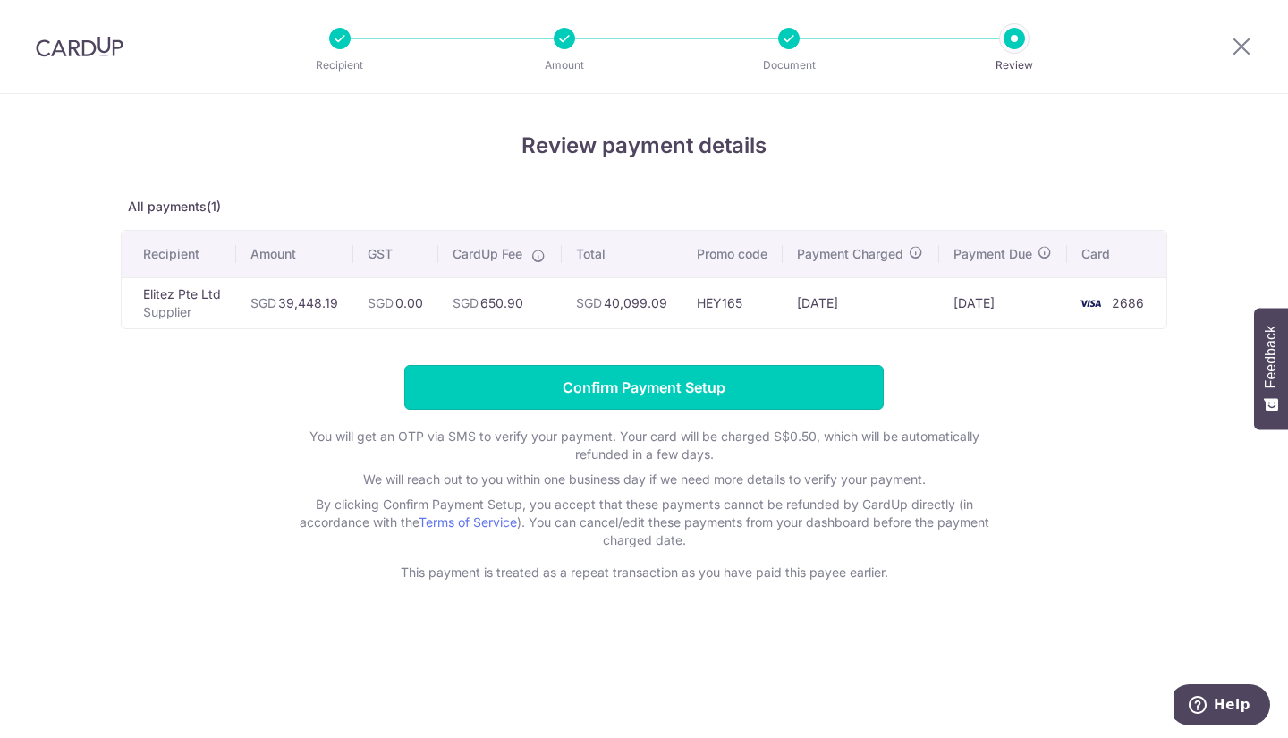
click at [650, 379] on input "Confirm Payment Setup" at bounding box center [643, 387] width 479 height 45
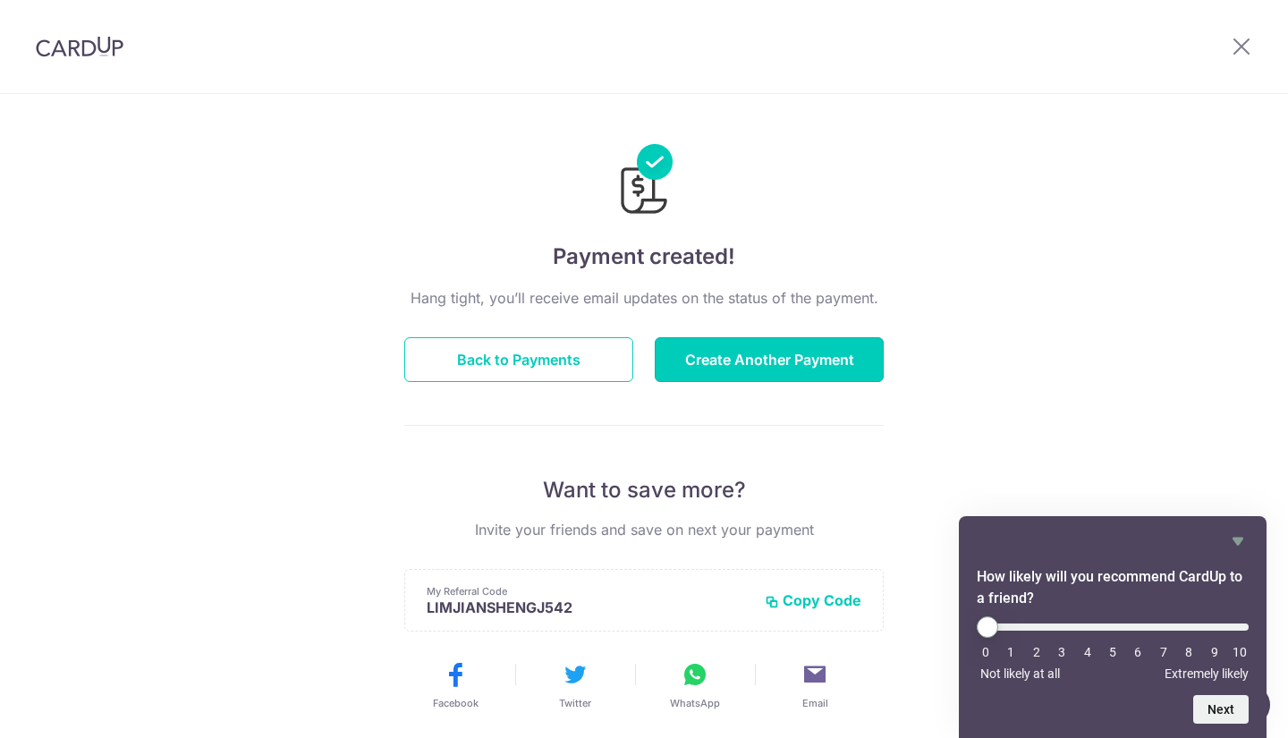
click at [723, 358] on button "Create Another Payment" at bounding box center [769, 359] width 229 height 45
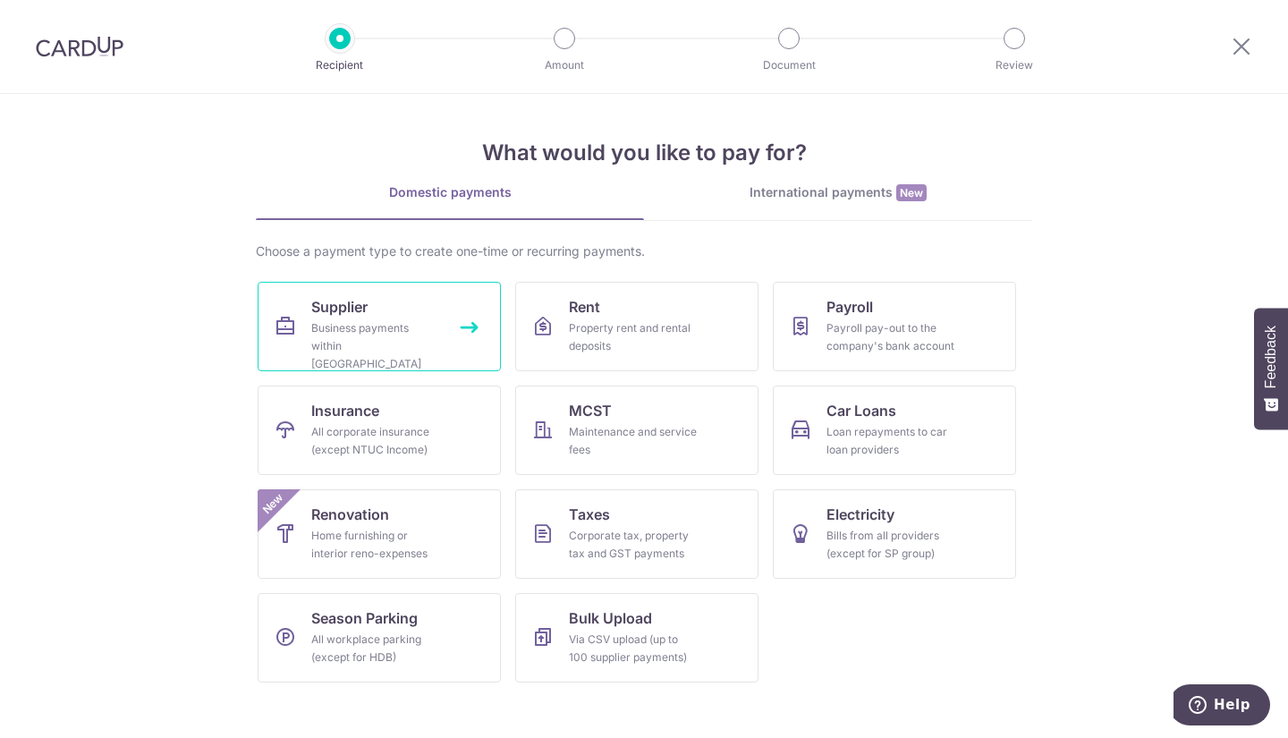
click at [405, 364] on link "Supplier Business payments within [GEOGRAPHIC_DATA]" at bounding box center [379, 326] width 243 height 89
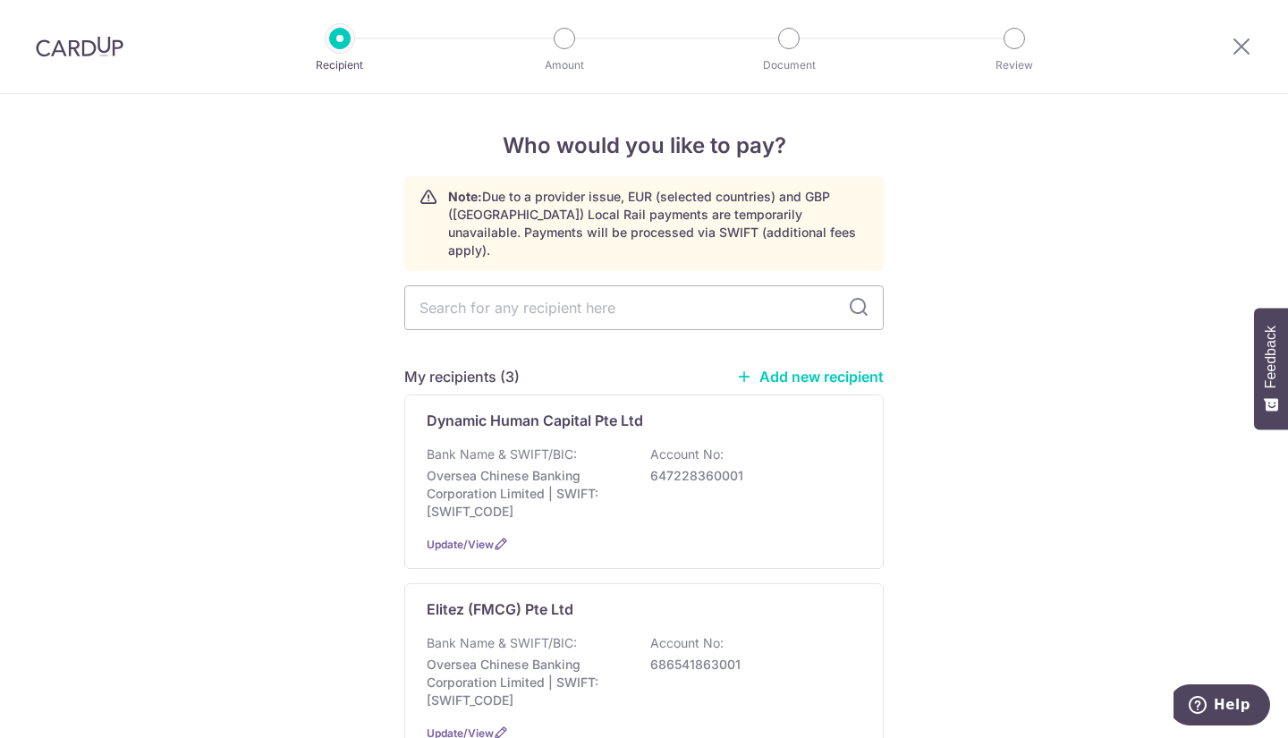
scroll to position [231, 0]
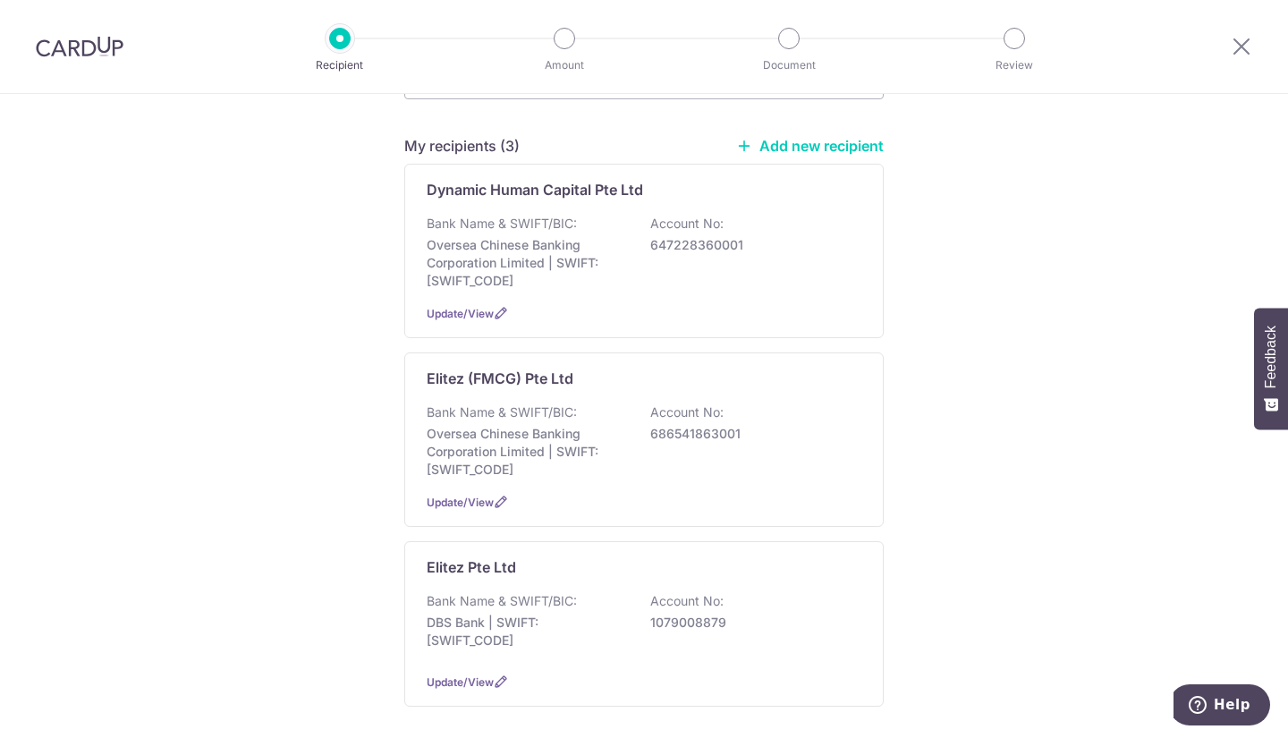
click at [538, 592] on p "Bank Name & SWIFT/BIC:" at bounding box center [502, 601] width 150 height 18
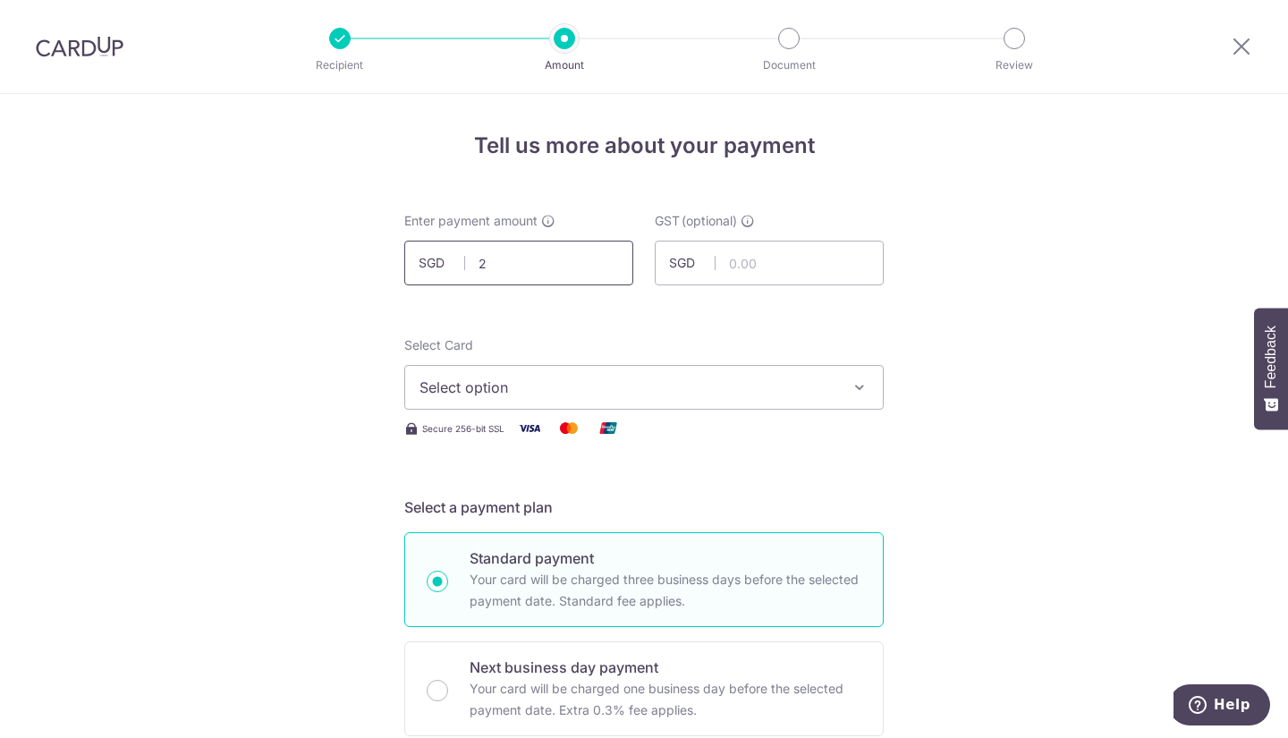
drag, startPoint x: 0, startPoint y: 0, endPoint x: 493, endPoint y: 252, distance: 553.6
click at [493, 252] on input "2" at bounding box center [518, 263] width 229 height 45
type input "20,000.00"
click at [572, 398] on button "Select option" at bounding box center [643, 387] width 479 height 45
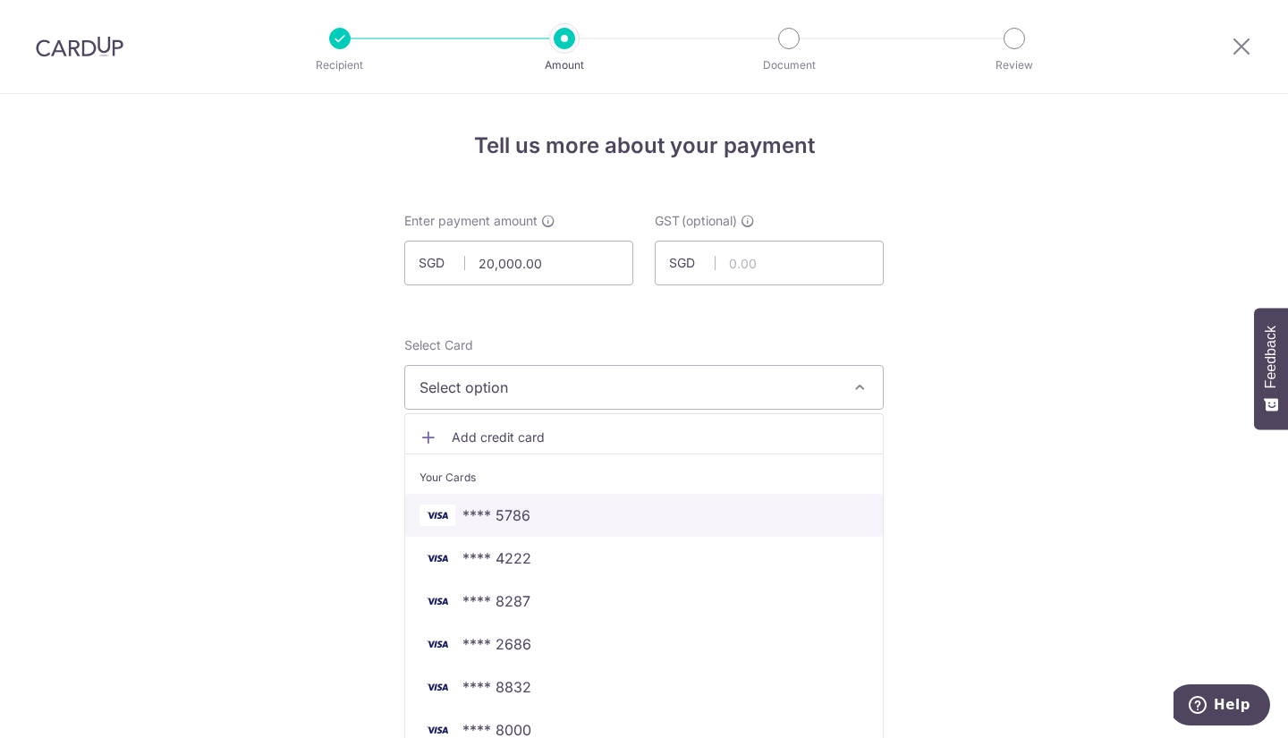
click at [529, 522] on span "**** 5786" at bounding box center [643, 514] width 449 height 21
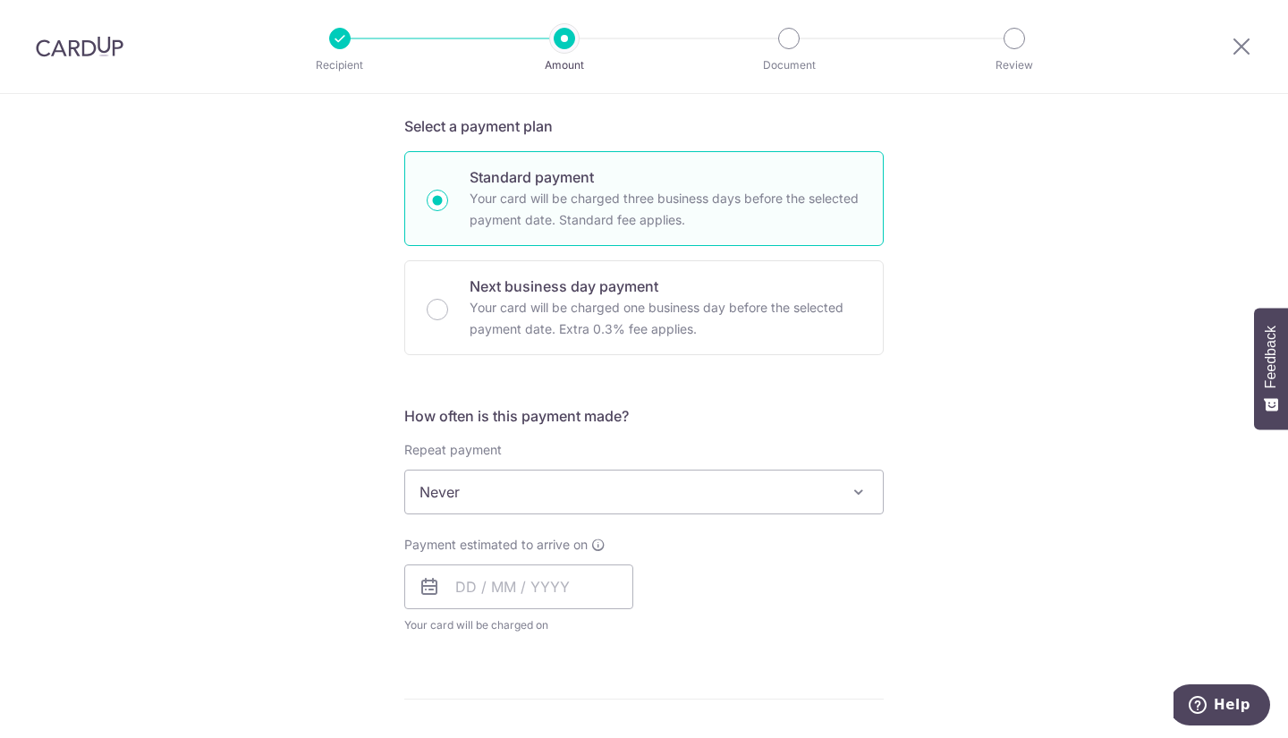
scroll to position [425, 0]
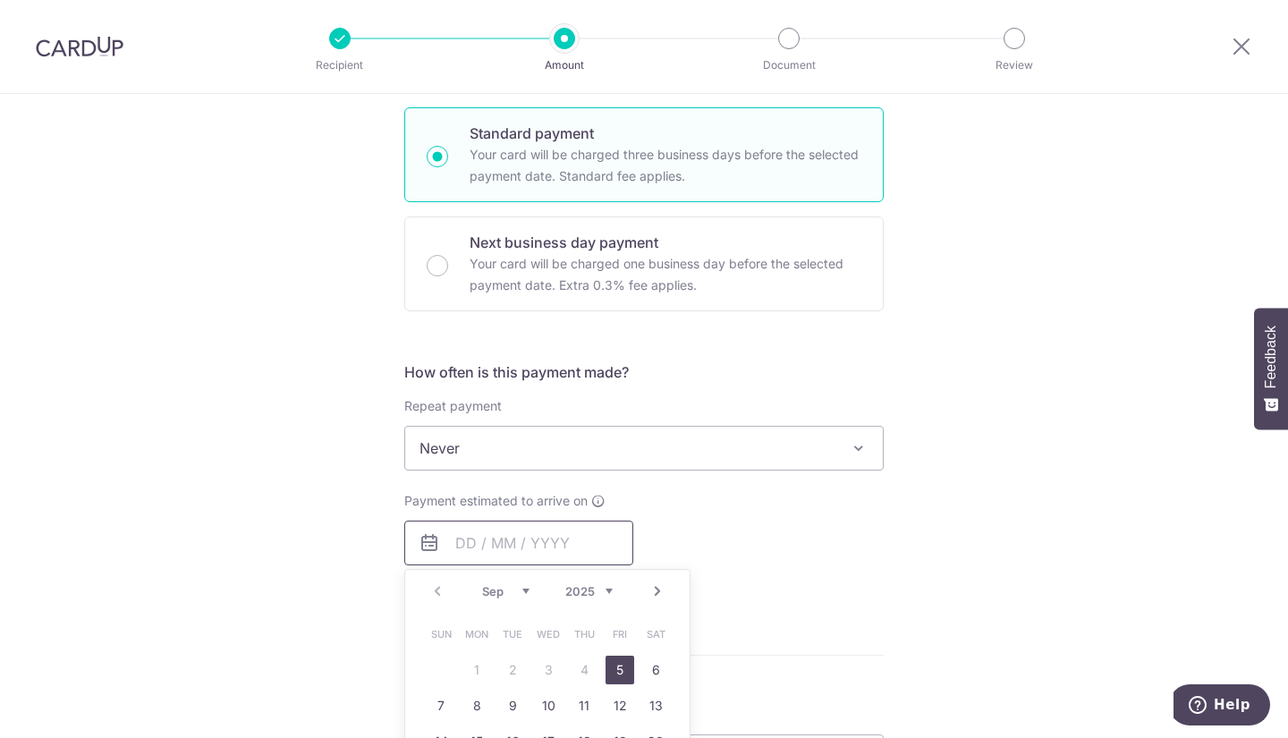
click at [531, 551] on input "text" at bounding box center [518, 543] width 229 height 45
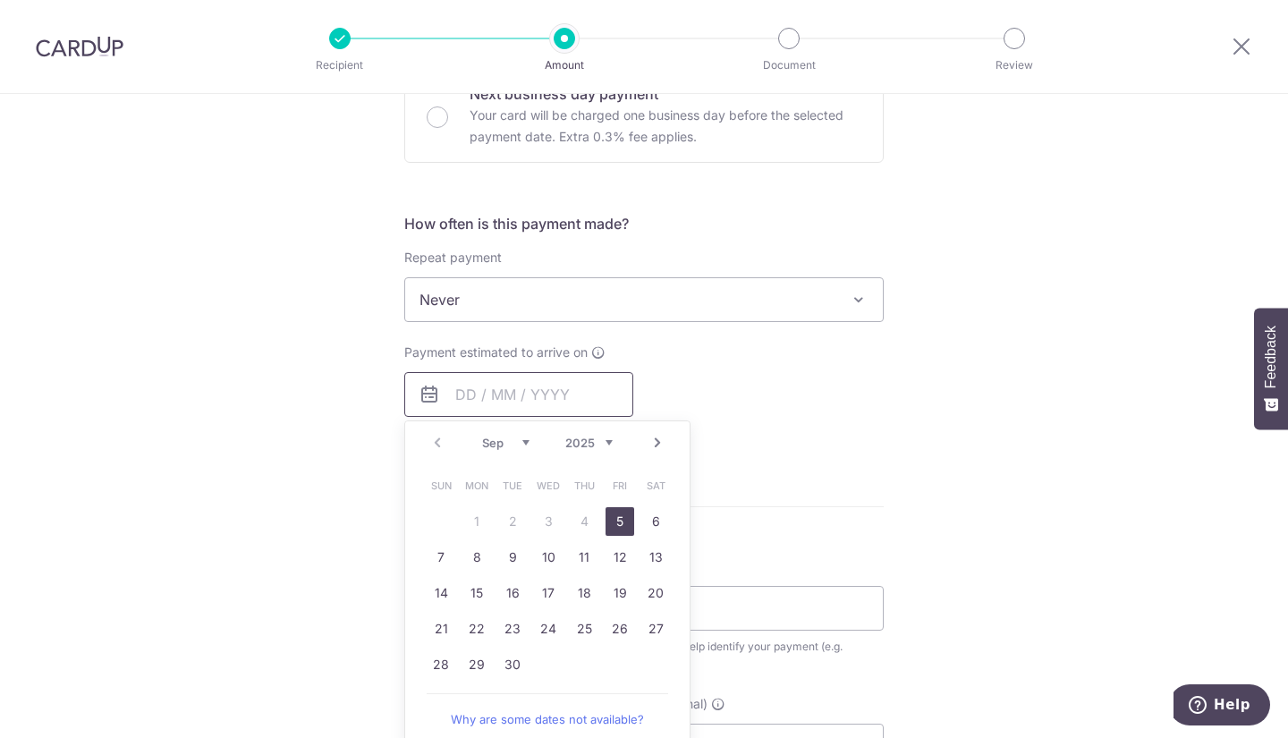
scroll to position [574, 0]
drag, startPoint x: 633, startPoint y: 513, endPoint x: 615, endPoint y: 524, distance: 20.9
click at [615, 524] on tr "1 2 3 4 5 6" at bounding box center [548, 521] width 250 height 36
click at [615, 524] on link "5" at bounding box center [619, 520] width 29 height 29
type input "[DATE]"
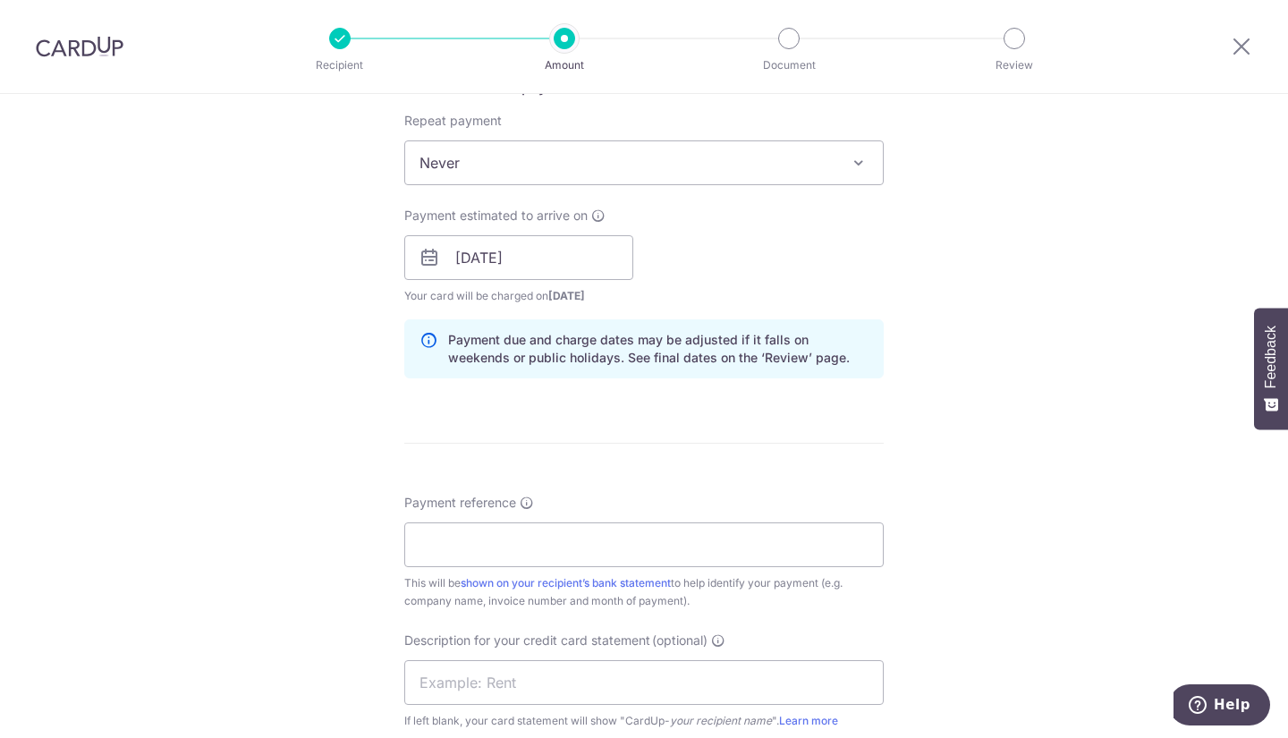
scroll to position [714, 0]
click at [615, 524] on input "Payment reference" at bounding box center [643, 541] width 479 height 45
paste input "INV21878"
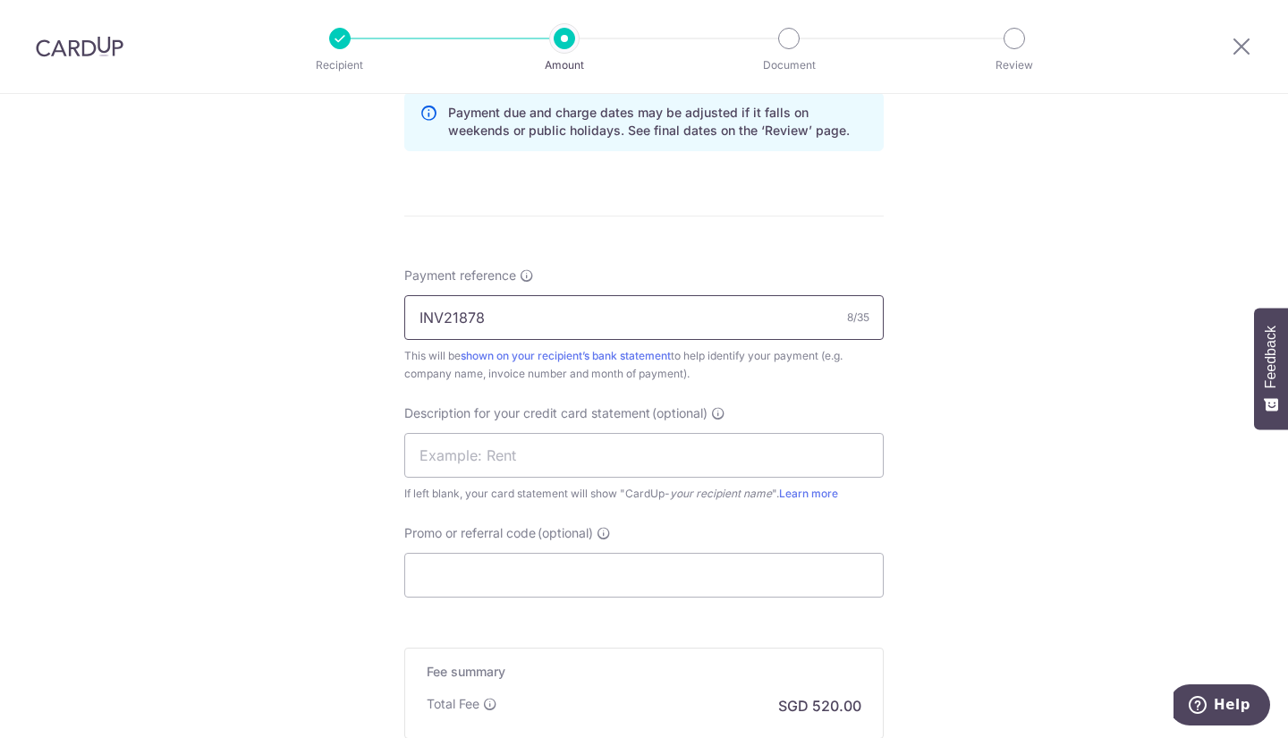
scroll to position [938, 0]
click at [415, 326] on input "INV21878" at bounding box center [643, 316] width 479 height 45
click at [671, 322] on input "Hey Rocket INV21878" at bounding box center [643, 316] width 479 height 45
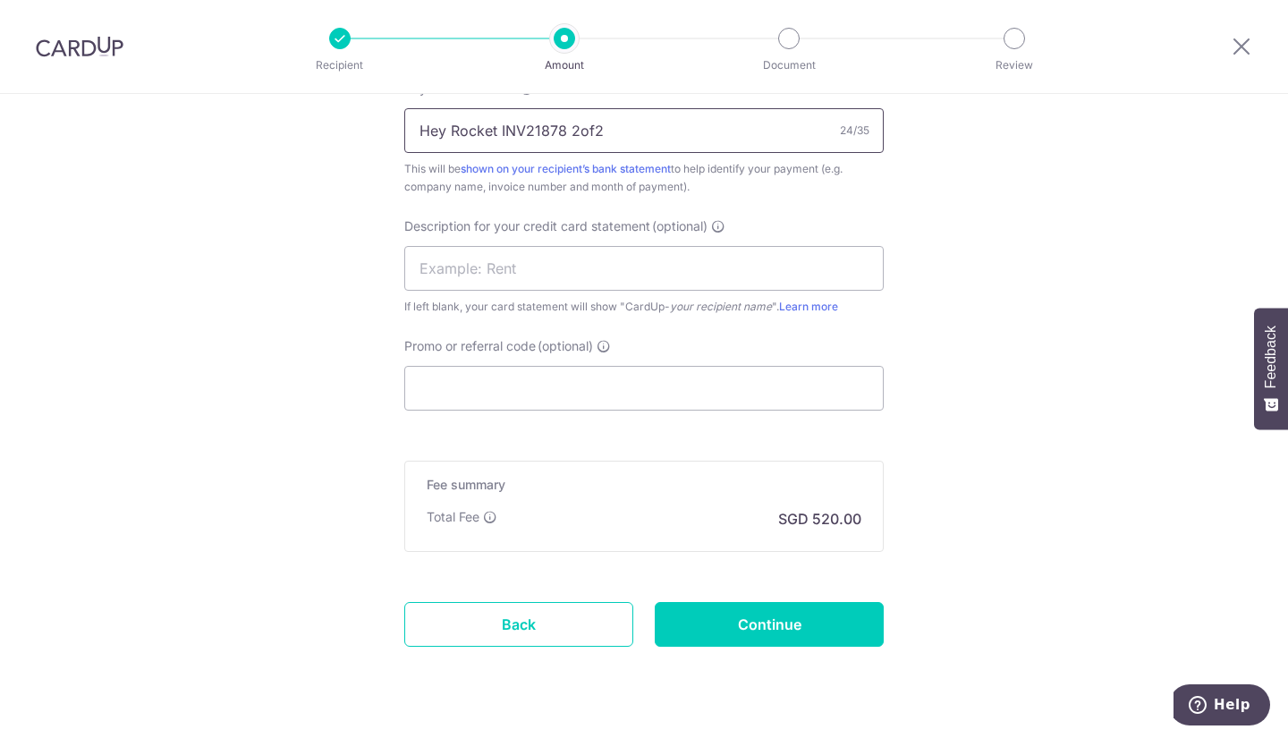
scroll to position [1167, 0]
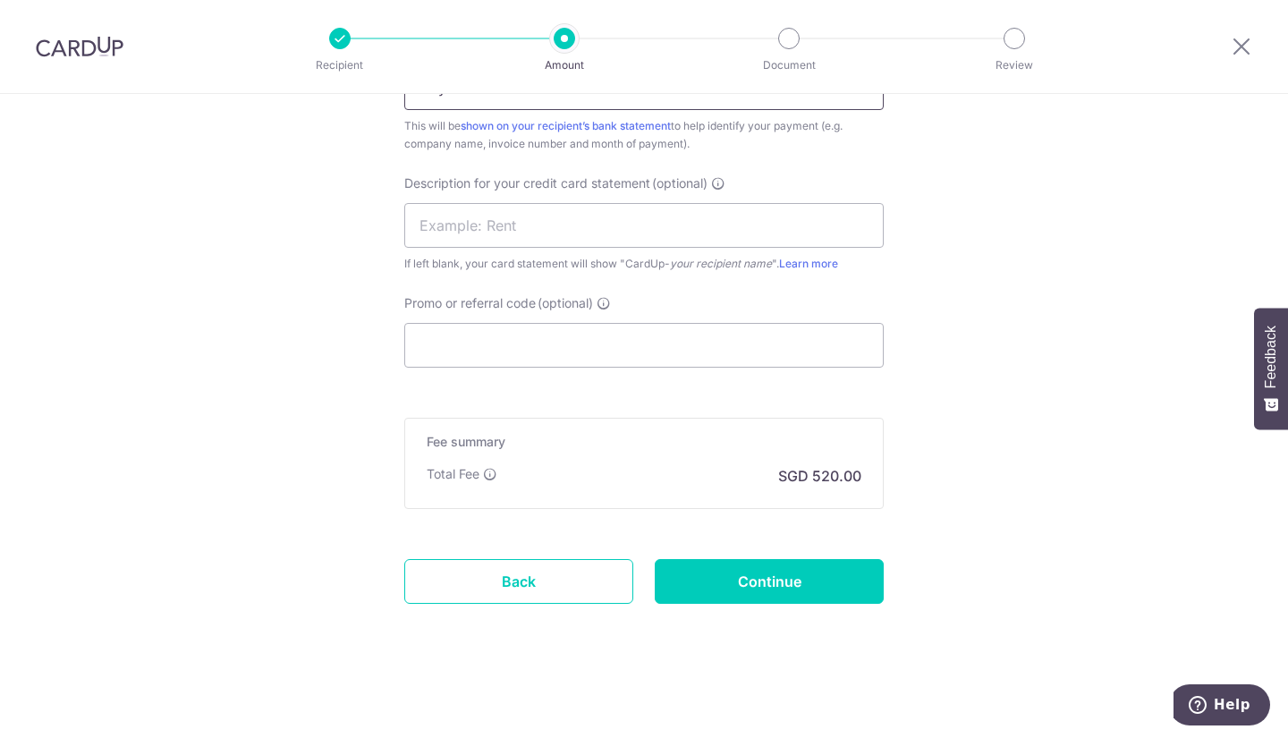
type input "Hey Rocket INV21878 2of2"
click at [665, 336] on input "Promo or referral code (optional)" at bounding box center [643, 345] width 479 height 45
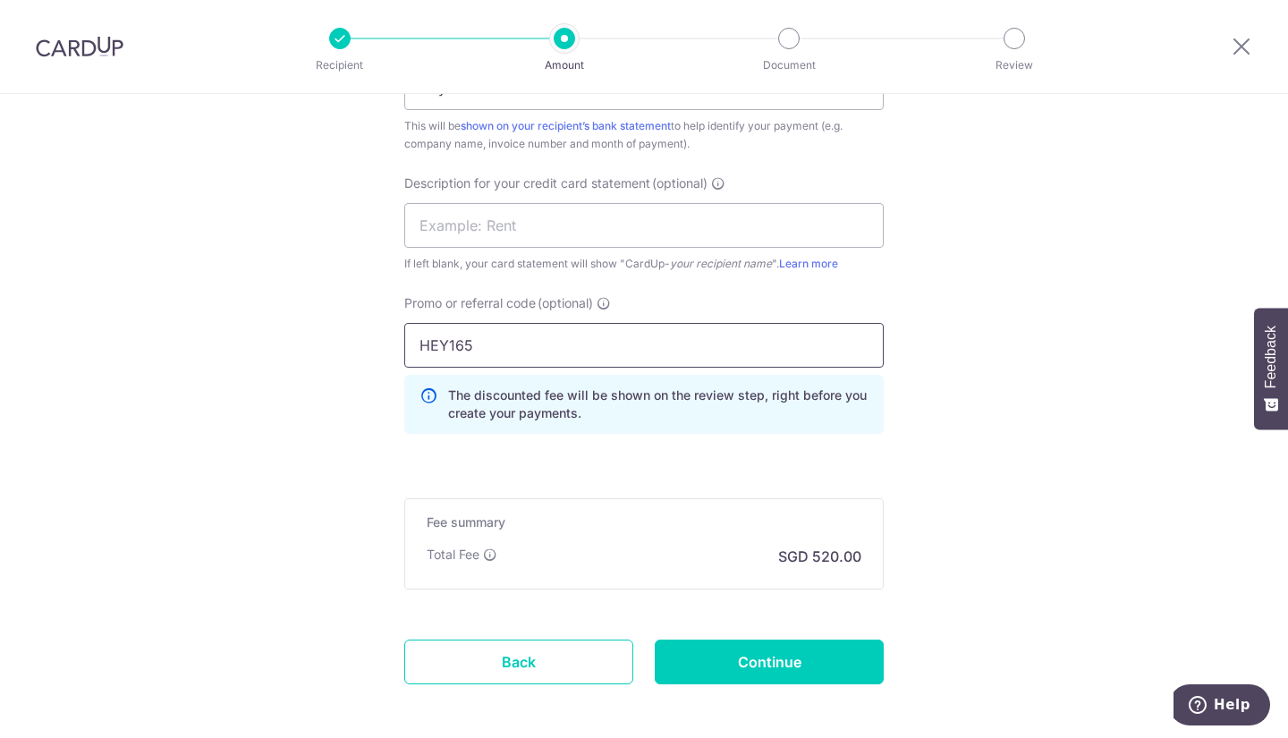
type input "HEY165"
click at [779, 664] on input "Continue" at bounding box center [769, 661] width 229 height 45
type input "Create Schedule"
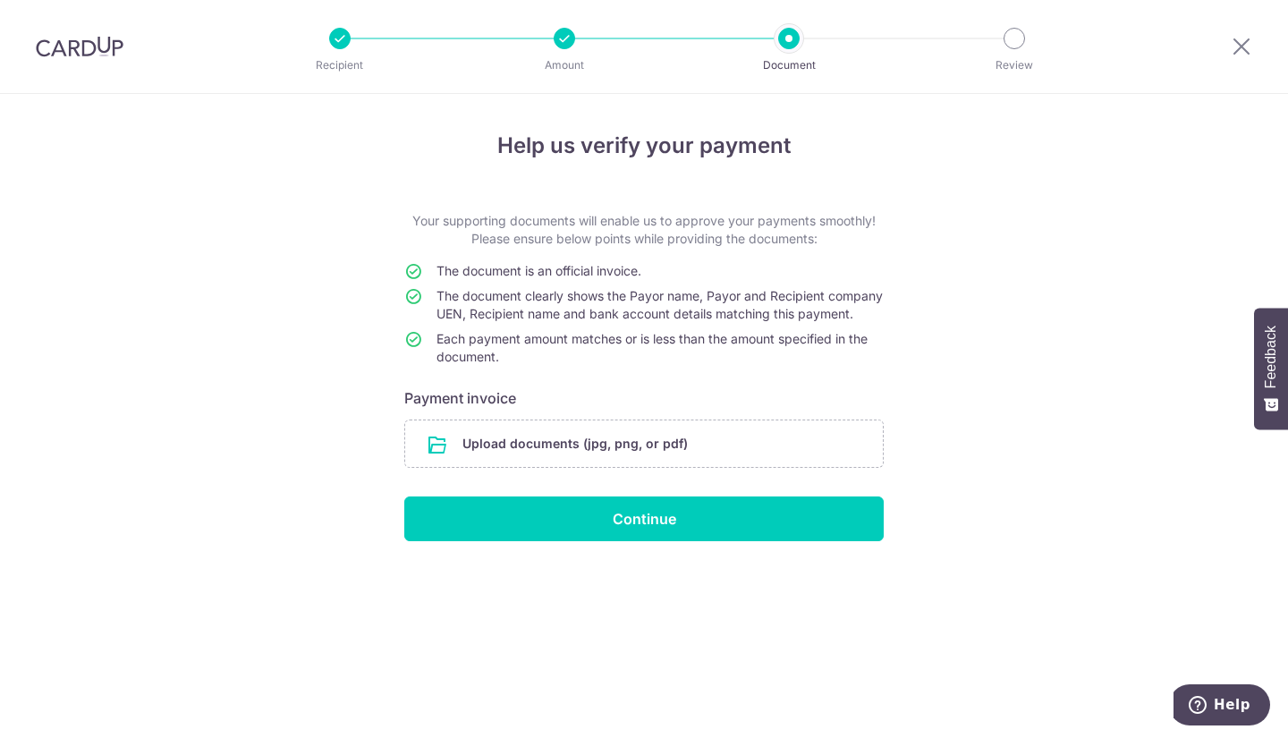
click at [555, 458] on input "file" at bounding box center [644, 443] width 478 height 47
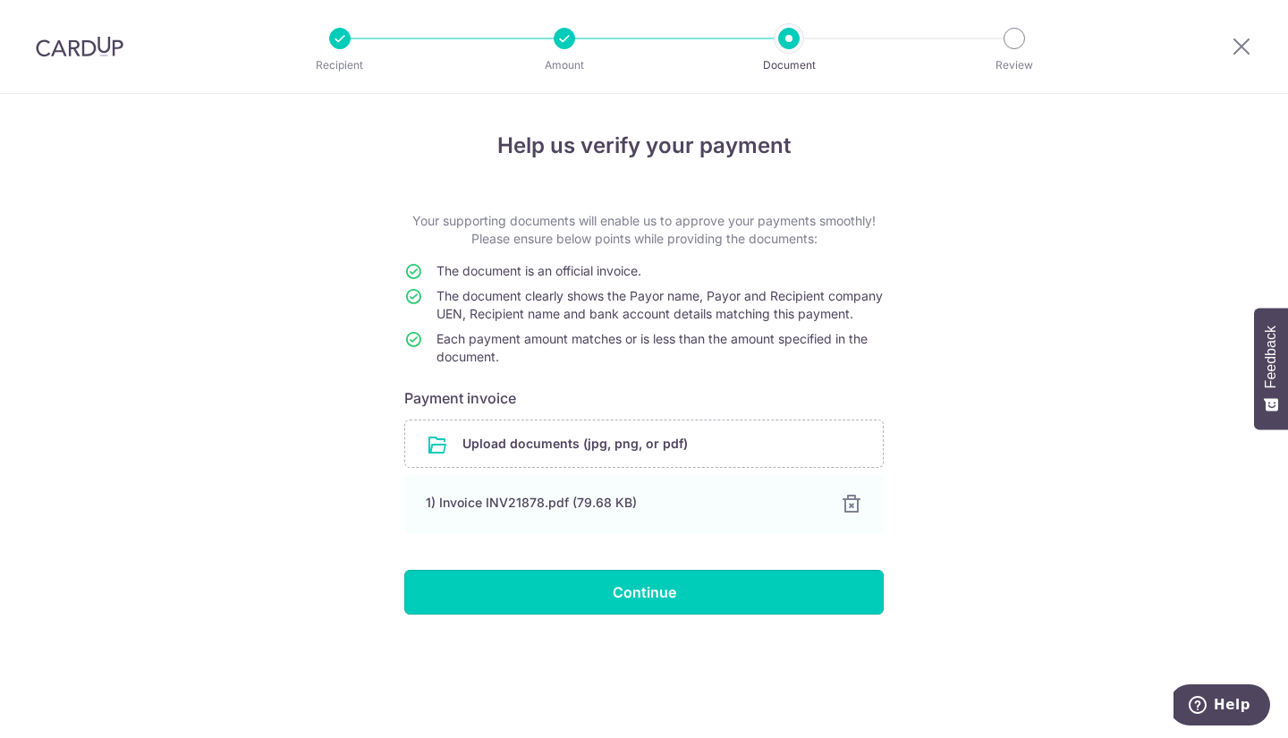
click at [602, 605] on input "Continue" at bounding box center [643, 592] width 479 height 45
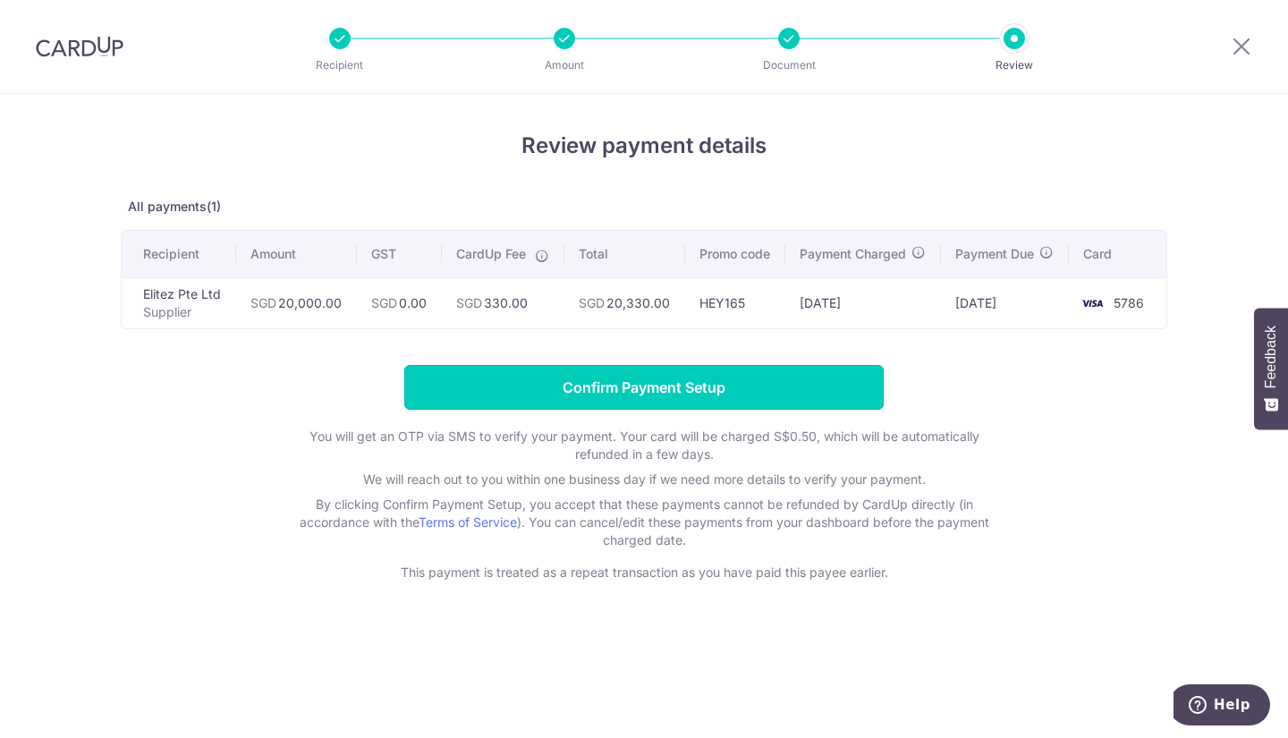
click at [637, 393] on input "Confirm Payment Setup" at bounding box center [643, 387] width 479 height 45
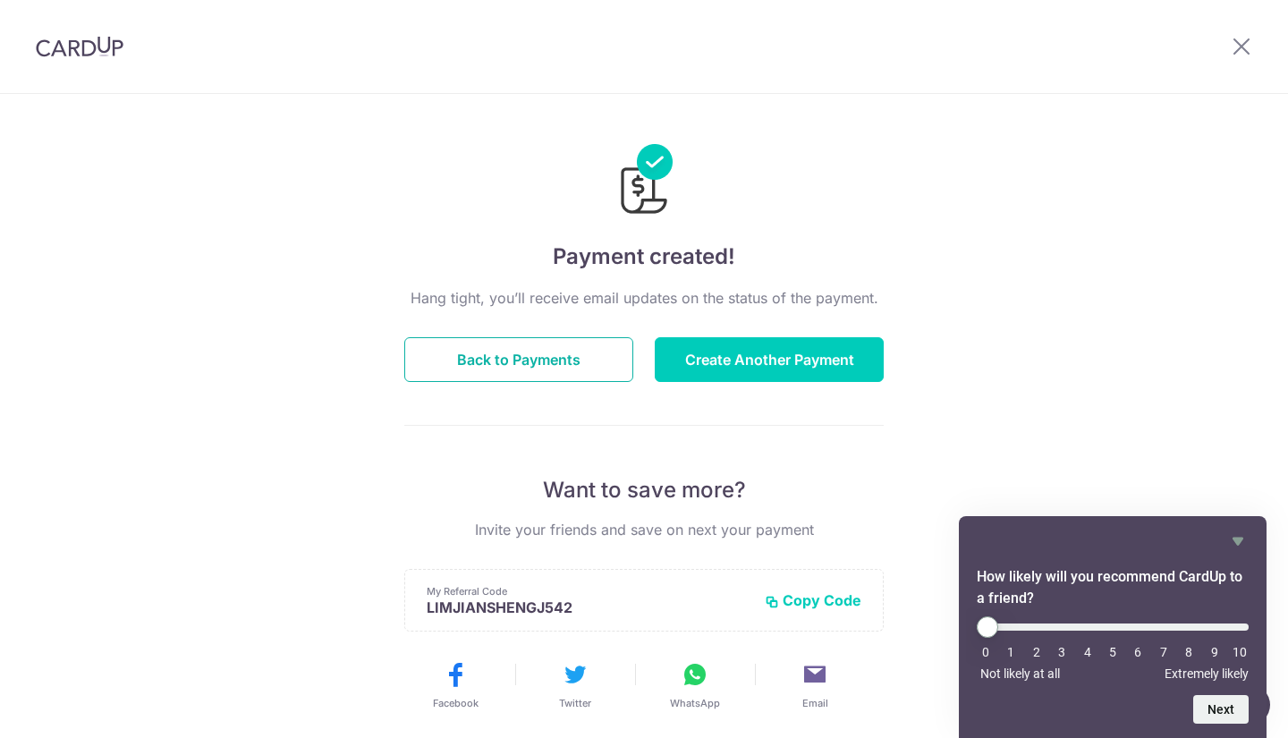
click at [512, 368] on button "Back to Payments" at bounding box center [518, 359] width 229 height 45
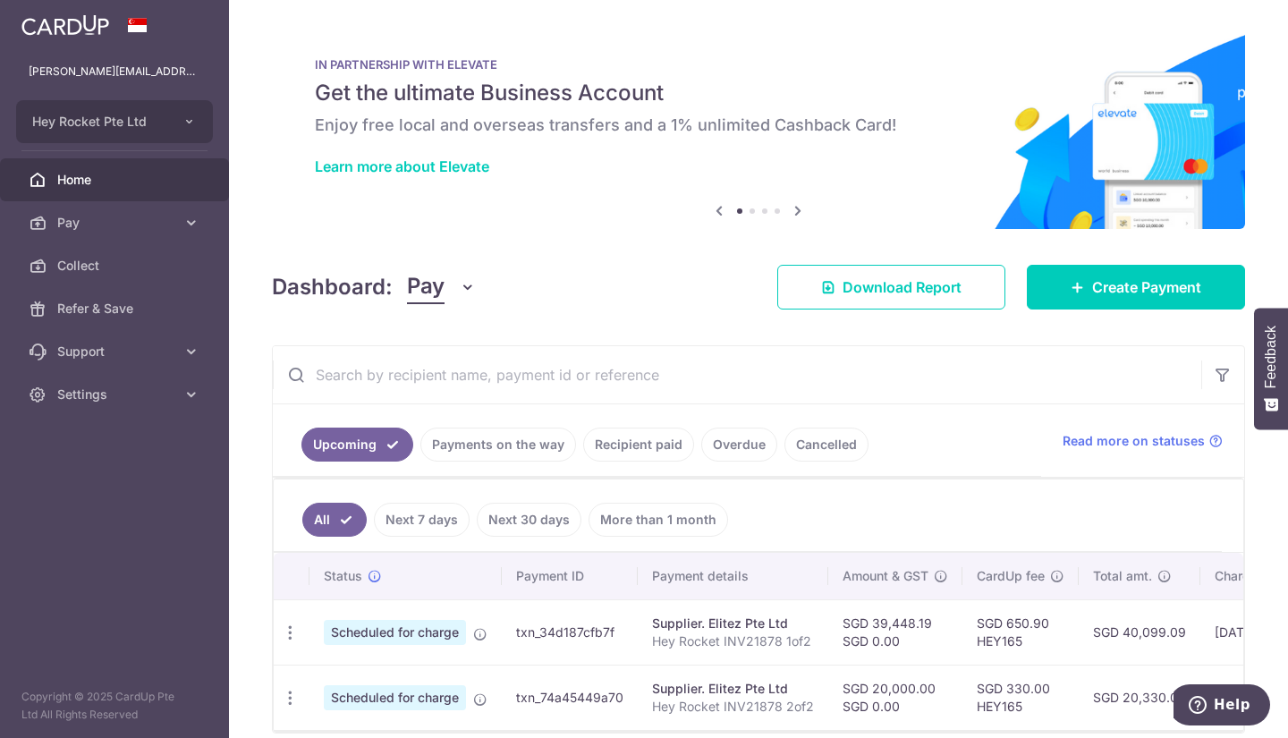
click at [634, 453] on link "Recipient paid" at bounding box center [638, 444] width 111 height 34
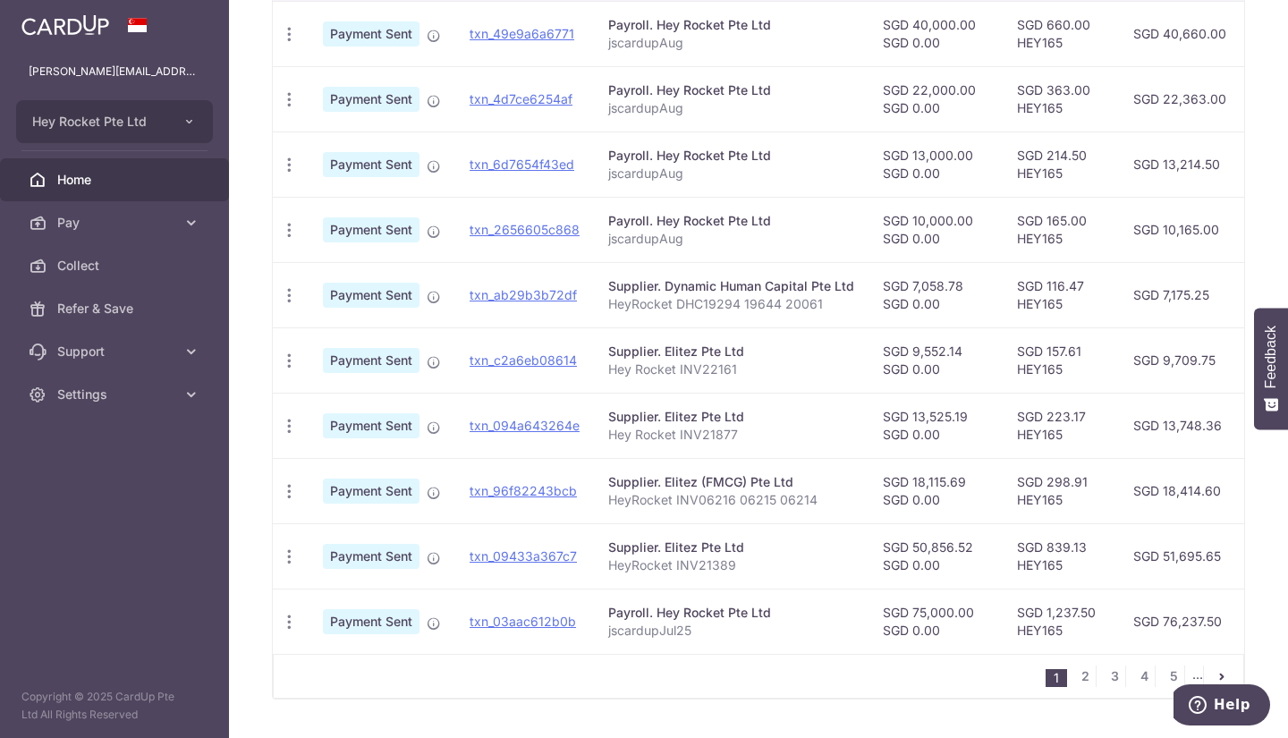
scroll to position [578, 0]
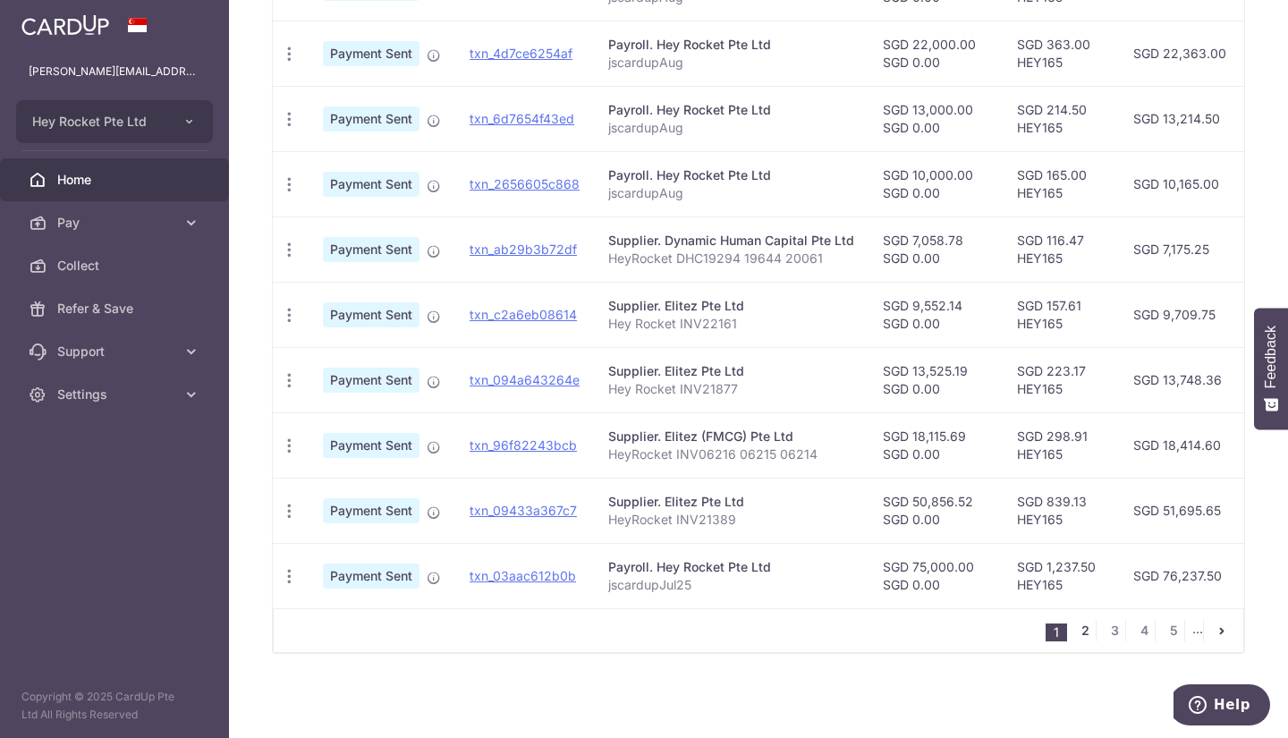
click at [1078, 634] on link "2" at bounding box center [1084, 630] width 21 height 21
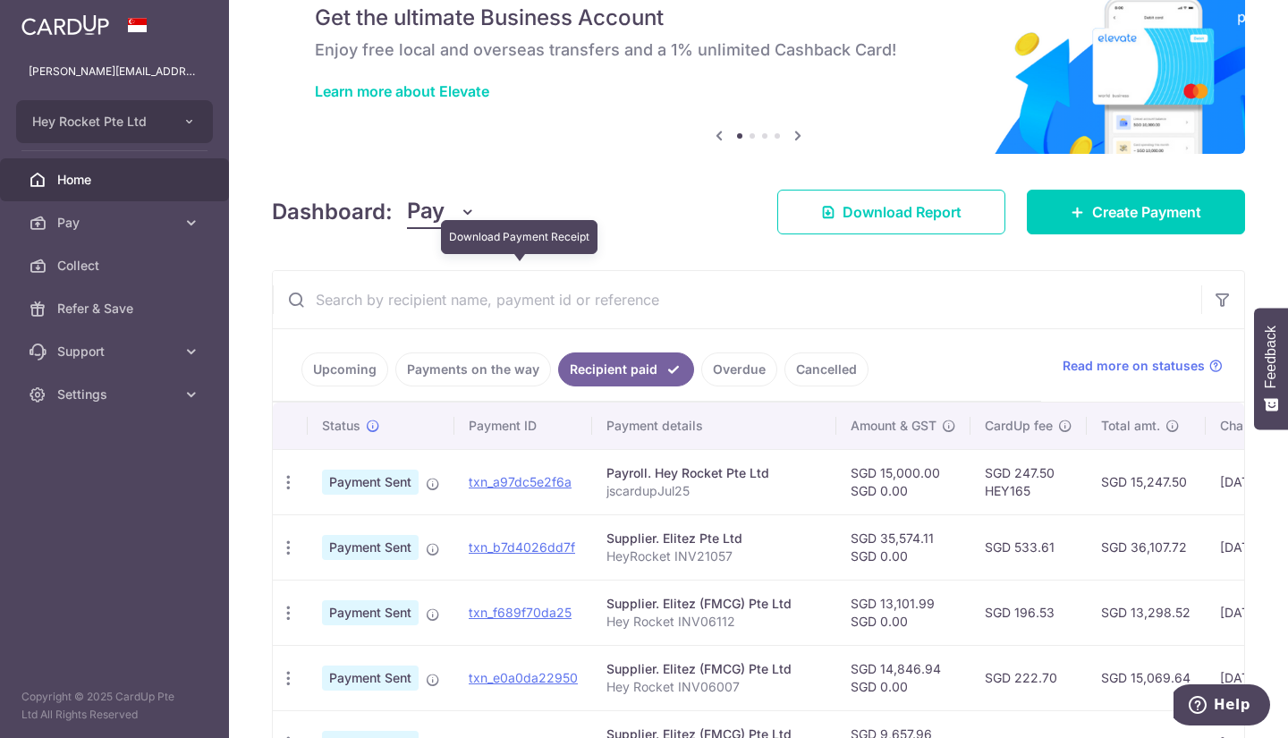
scroll to position [0, 0]
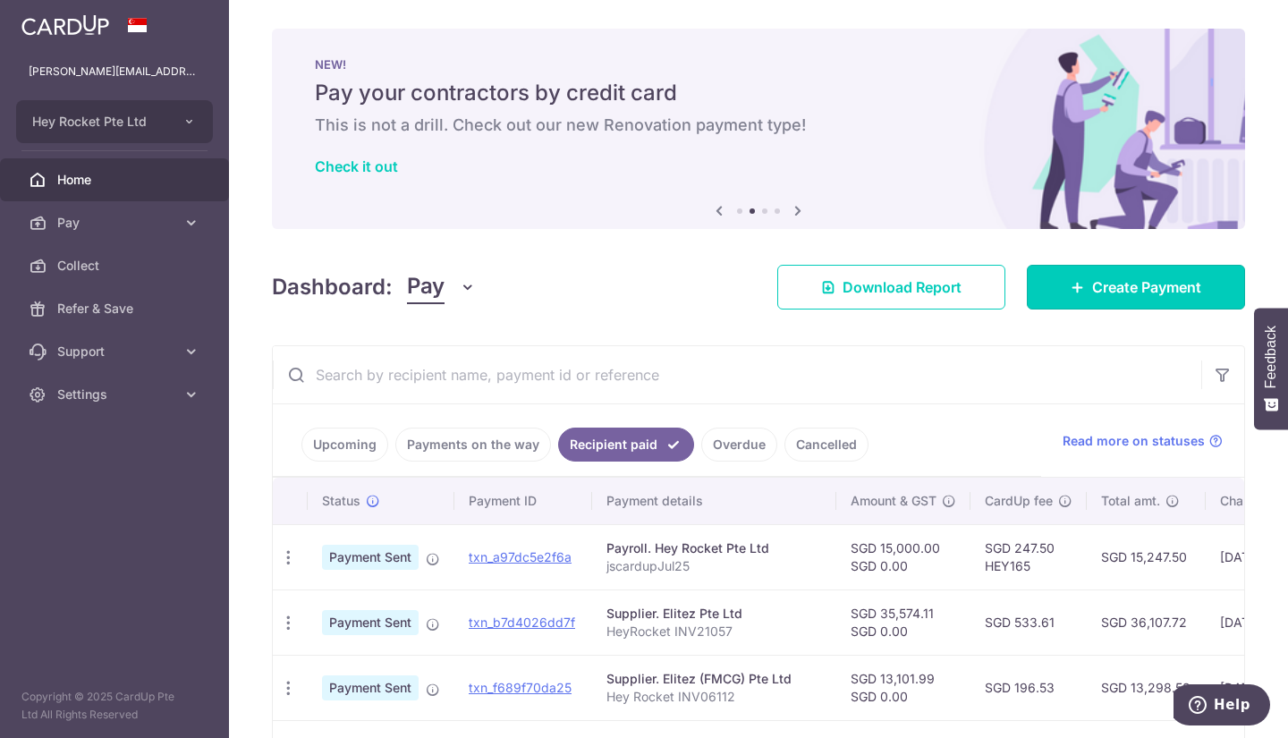
click at [1105, 299] on link "Create Payment" at bounding box center [1136, 287] width 218 height 45
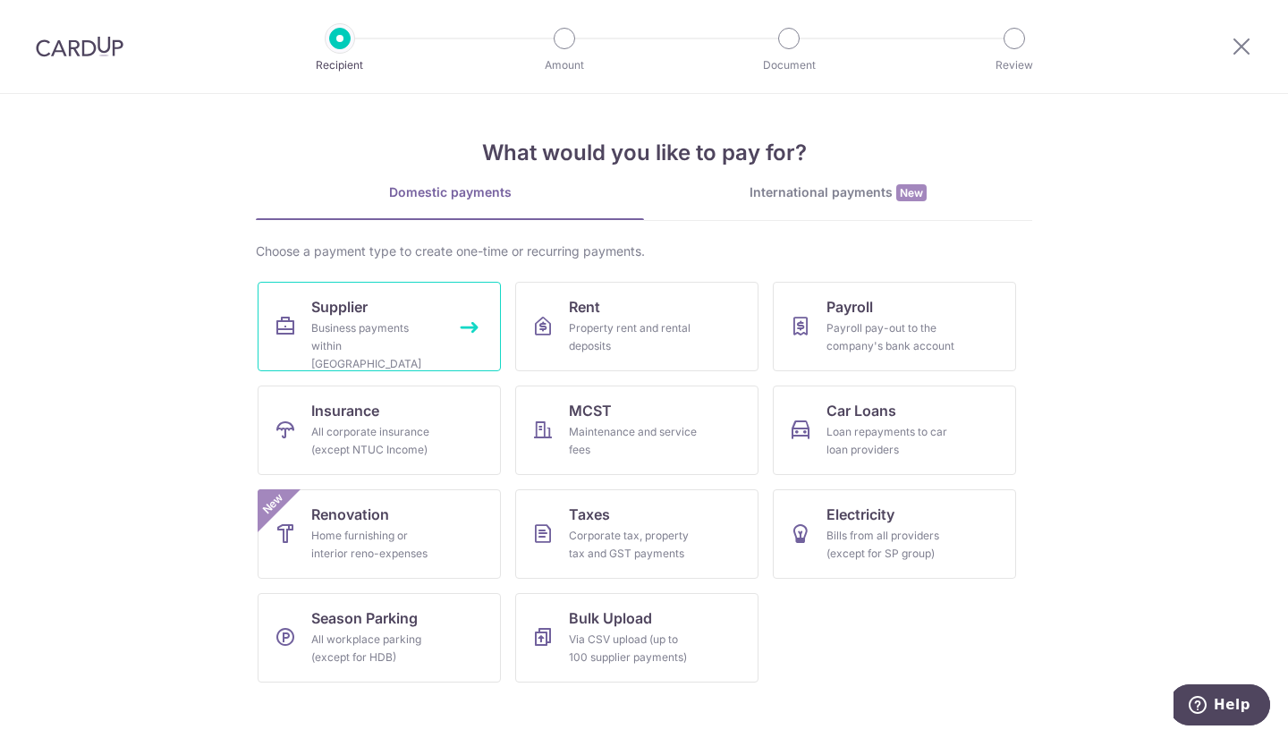
click at [388, 313] on link "Supplier Business payments within Singapore" at bounding box center [379, 326] width 243 height 89
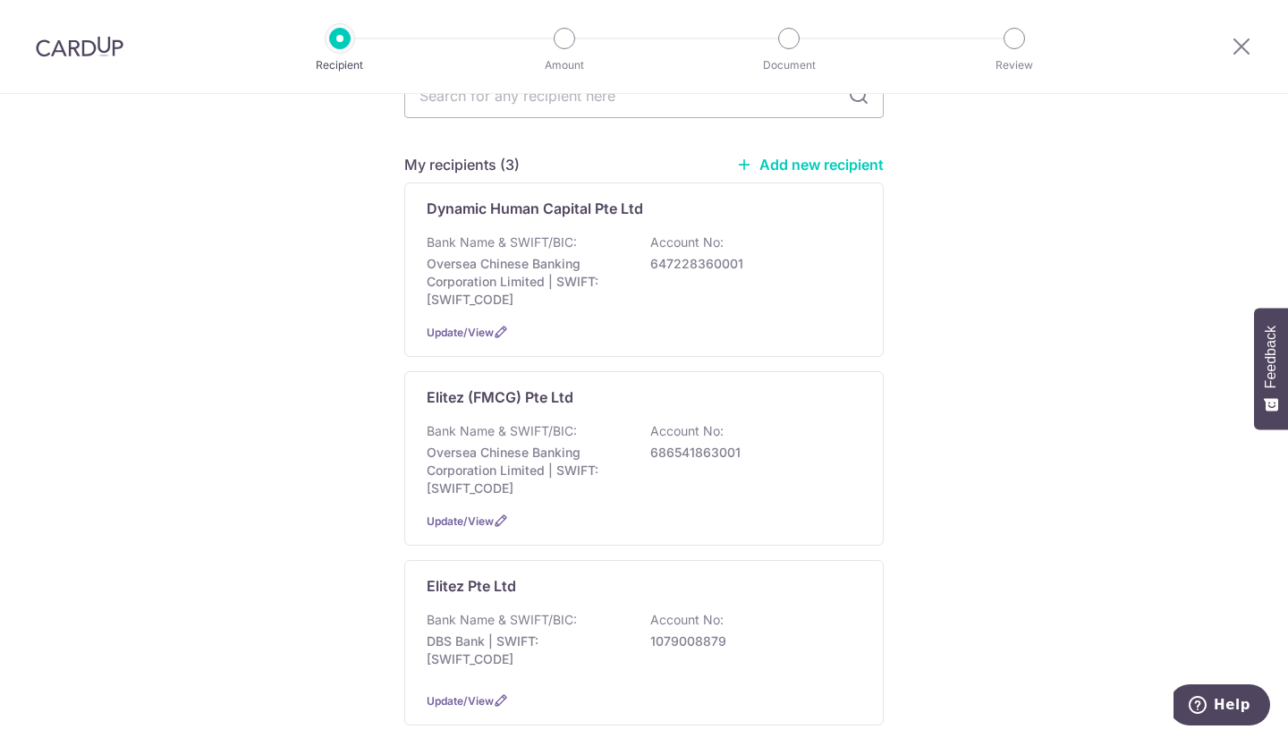
scroll to position [214, 0]
click at [522, 609] on div "Bank Name & SWIFT/BIC: DBS Bank | SWIFT: DBSSSGSGXXX Account No: 1079008879" at bounding box center [644, 642] width 435 height 66
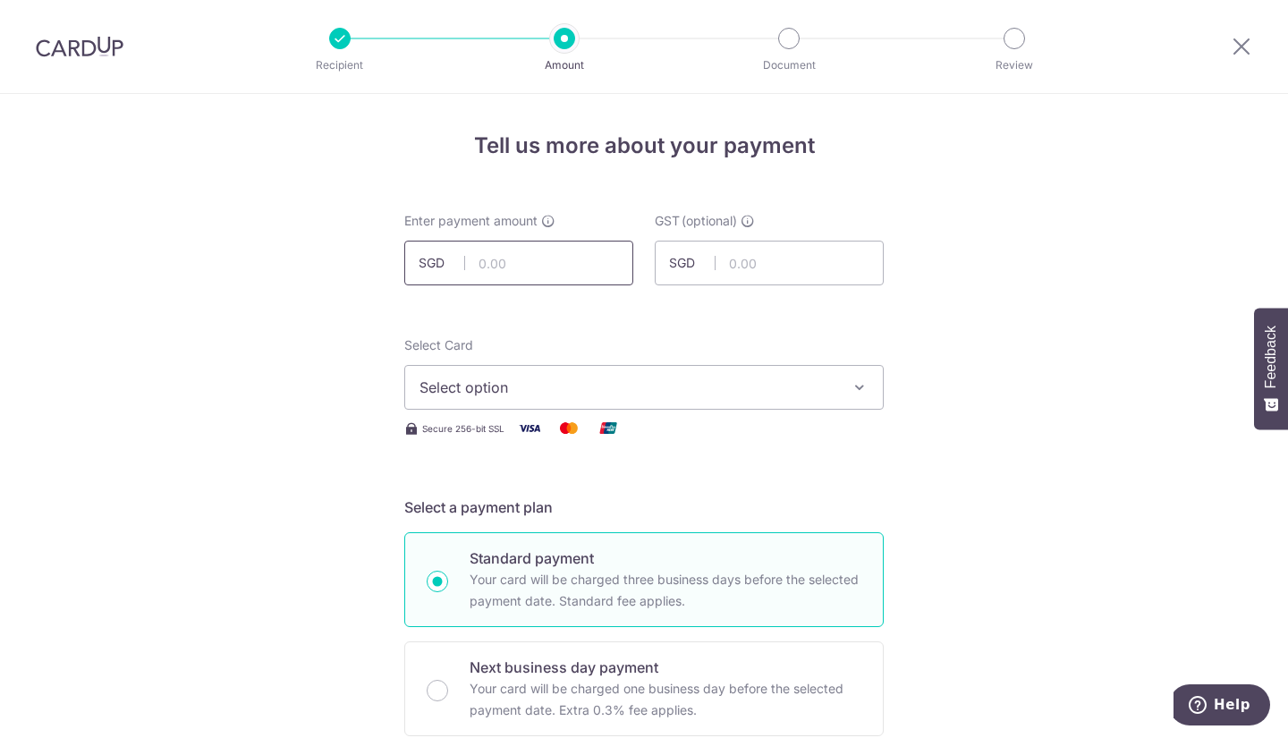
click at [538, 281] on input "text" at bounding box center [518, 263] width 229 height 45
type input "1"
type input "13,428.06"
click at [538, 370] on button "Select option" at bounding box center [643, 387] width 479 height 45
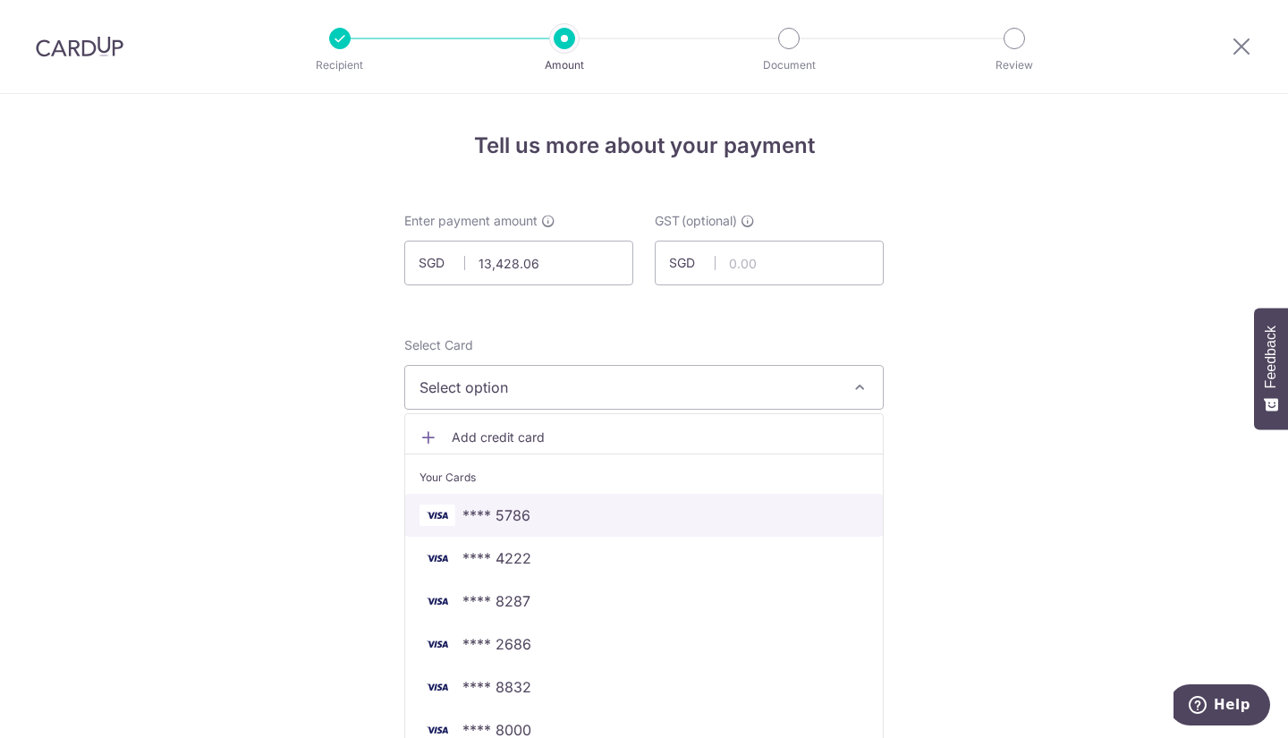
click at [547, 519] on span "**** 5786" at bounding box center [643, 514] width 449 height 21
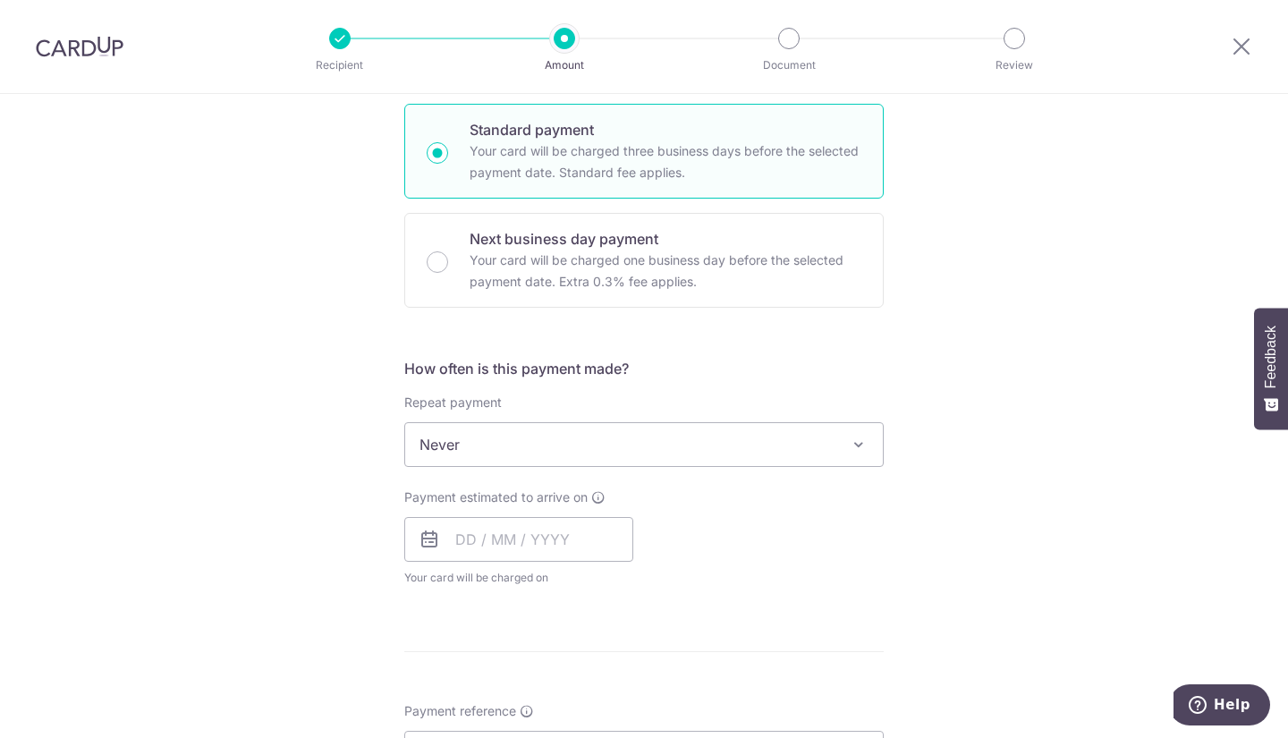
scroll to position [430, 0]
click at [544, 531] on input "text" at bounding box center [518, 537] width 229 height 45
click at [612, 666] on link "5" at bounding box center [619, 664] width 29 height 29
type input "05/09/2025"
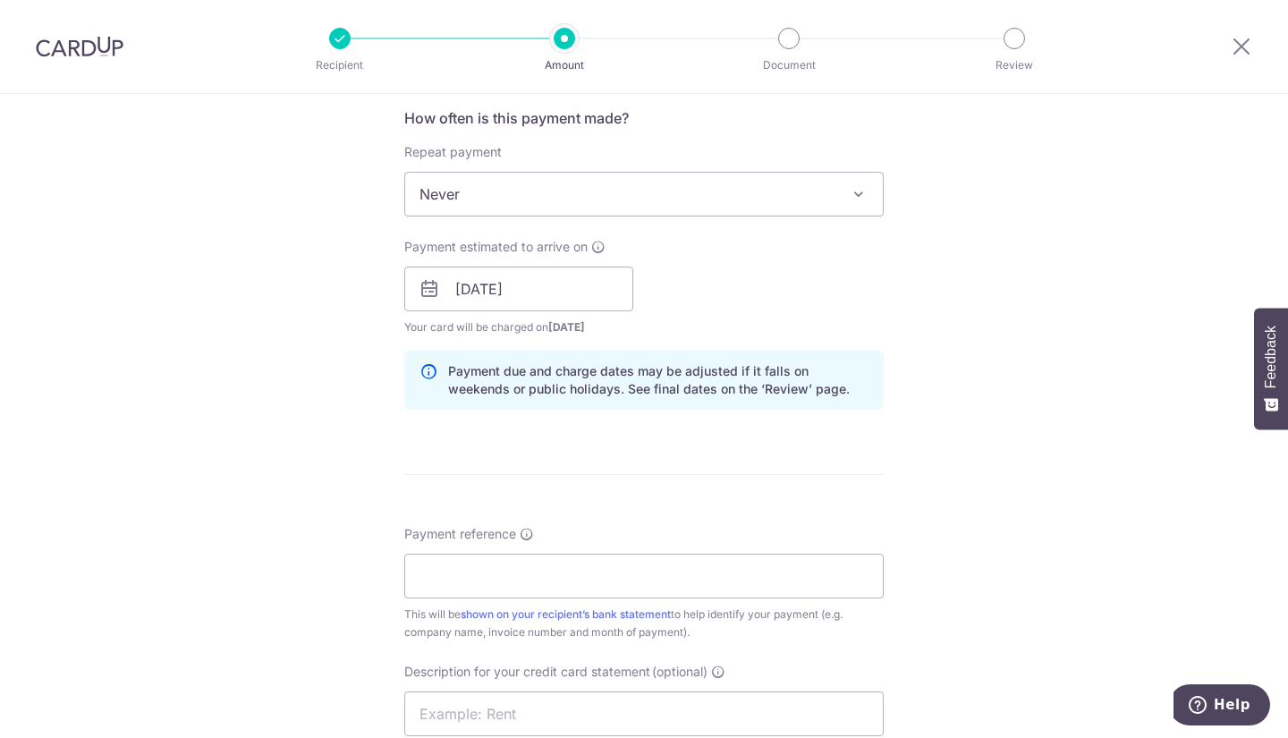
scroll to position [680, 0]
click at [580, 606] on div "This will be shown on your recipient’s bank statement to help identify your pay…" at bounding box center [643, 623] width 479 height 36
click at [563, 568] on input "Payment reference" at bounding box center [643, 575] width 479 height 45
type input "Y"
paste input "INV22162"
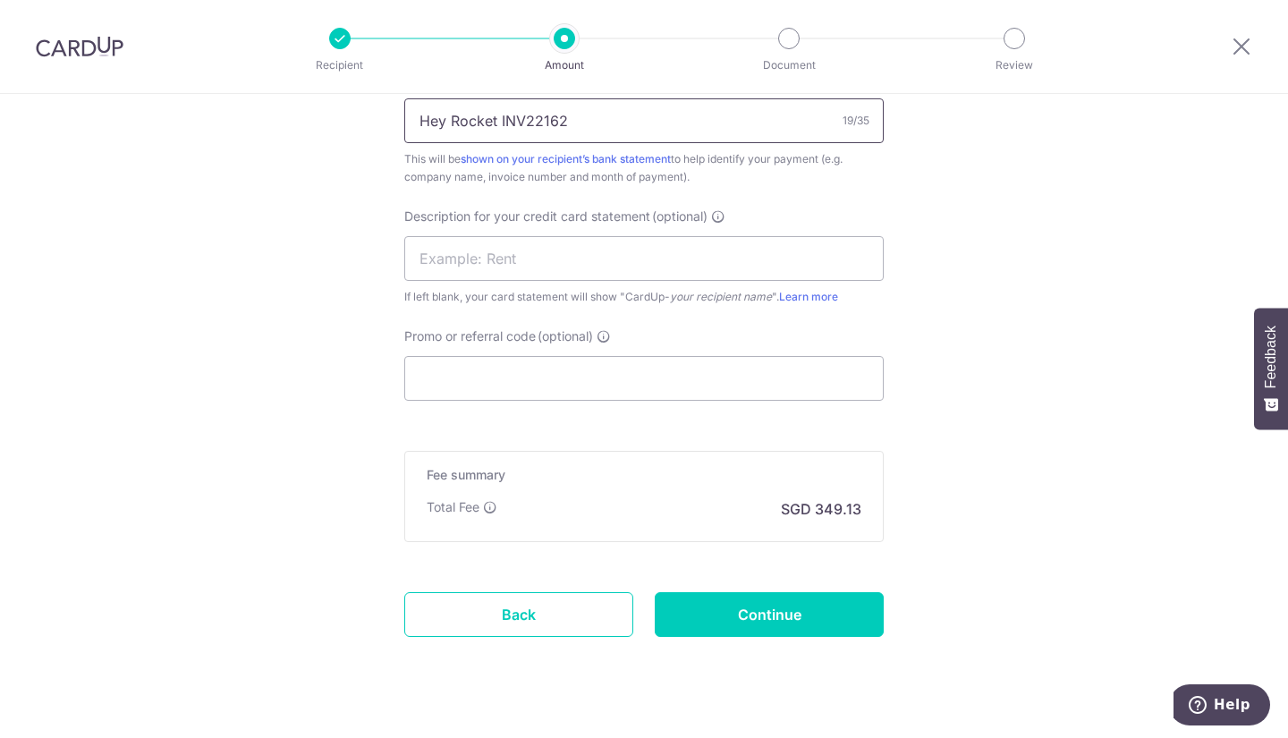
scroll to position [1167, 0]
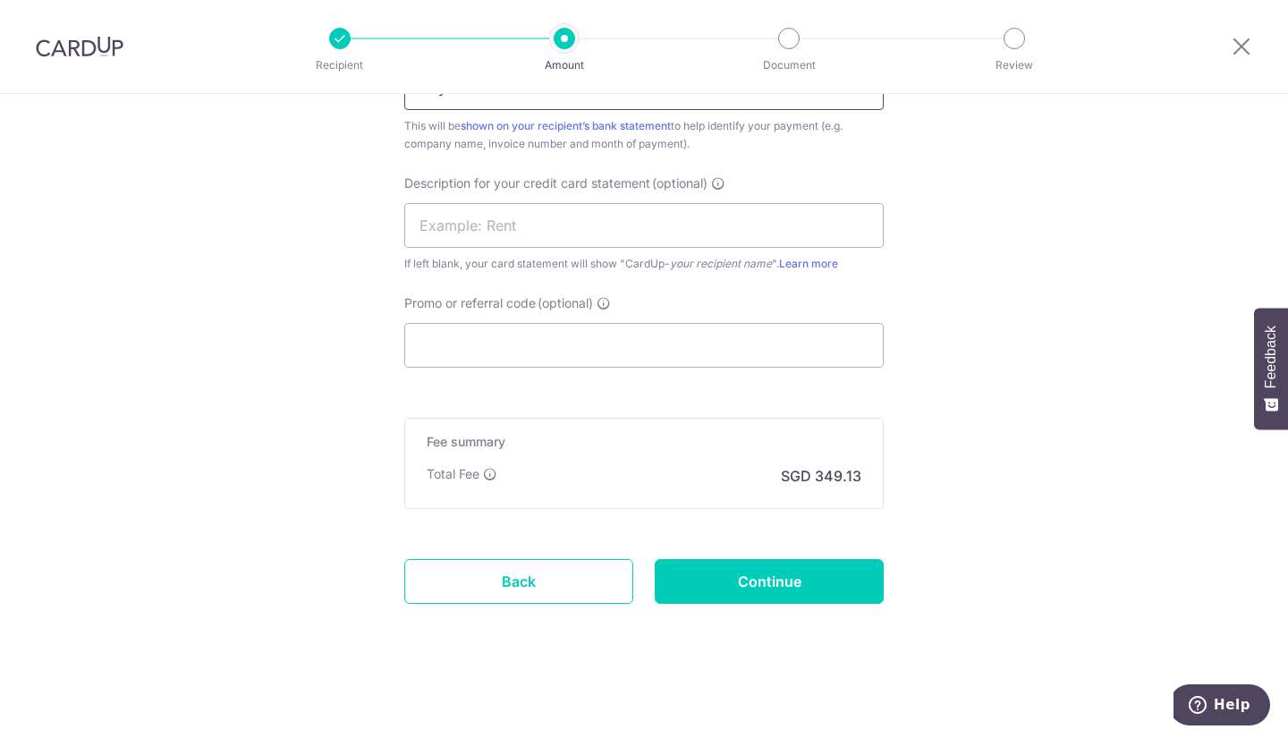
type input "Hey Rocket INV22162"
click at [574, 347] on input "Promo or referral code (optional)" at bounding box center [643, 345] width 479 height 45
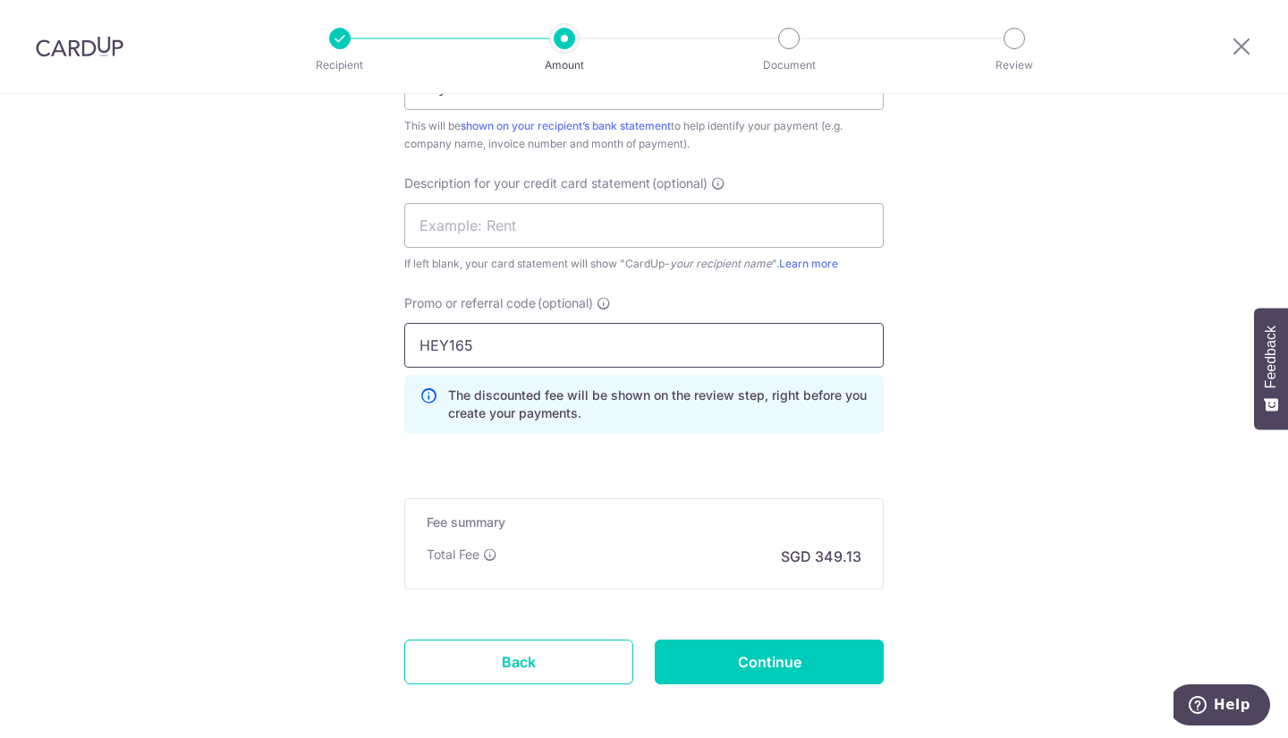
type input "HEY165"
click at [758, 643] on input "Continue" at bounding box center [769, 661] width 229 height 45
type input "Create Schedule"
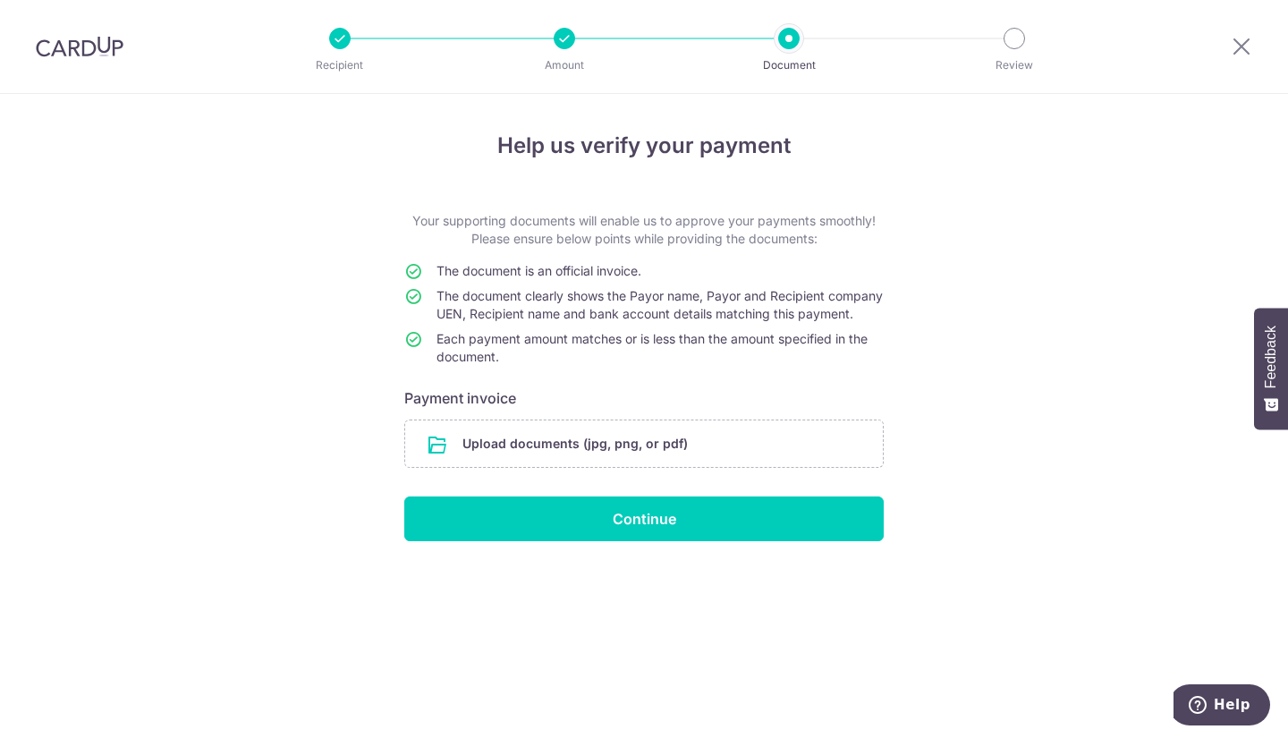
click at [586, 458] on input "file" at bounding box center [644, 443] width 478 height 47
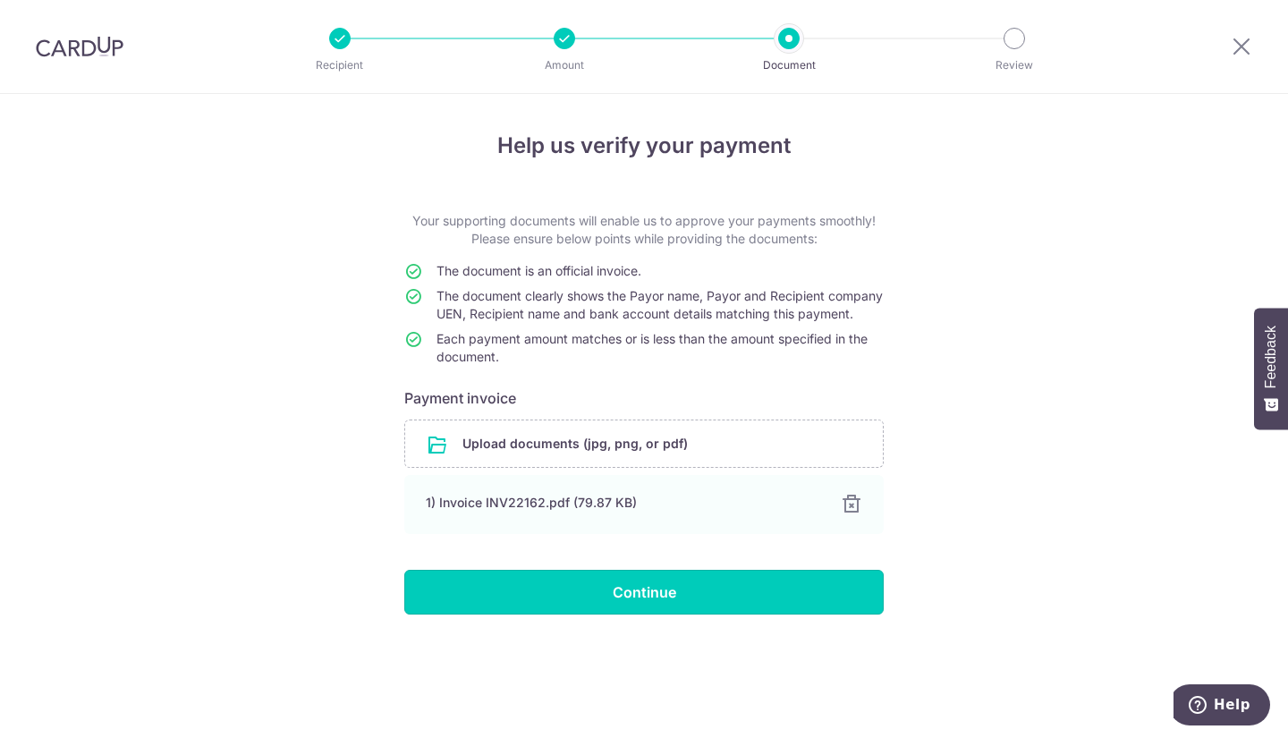
click at [629, 608] on input "Continue" at bounding box center [643, 592] width 479 height 45
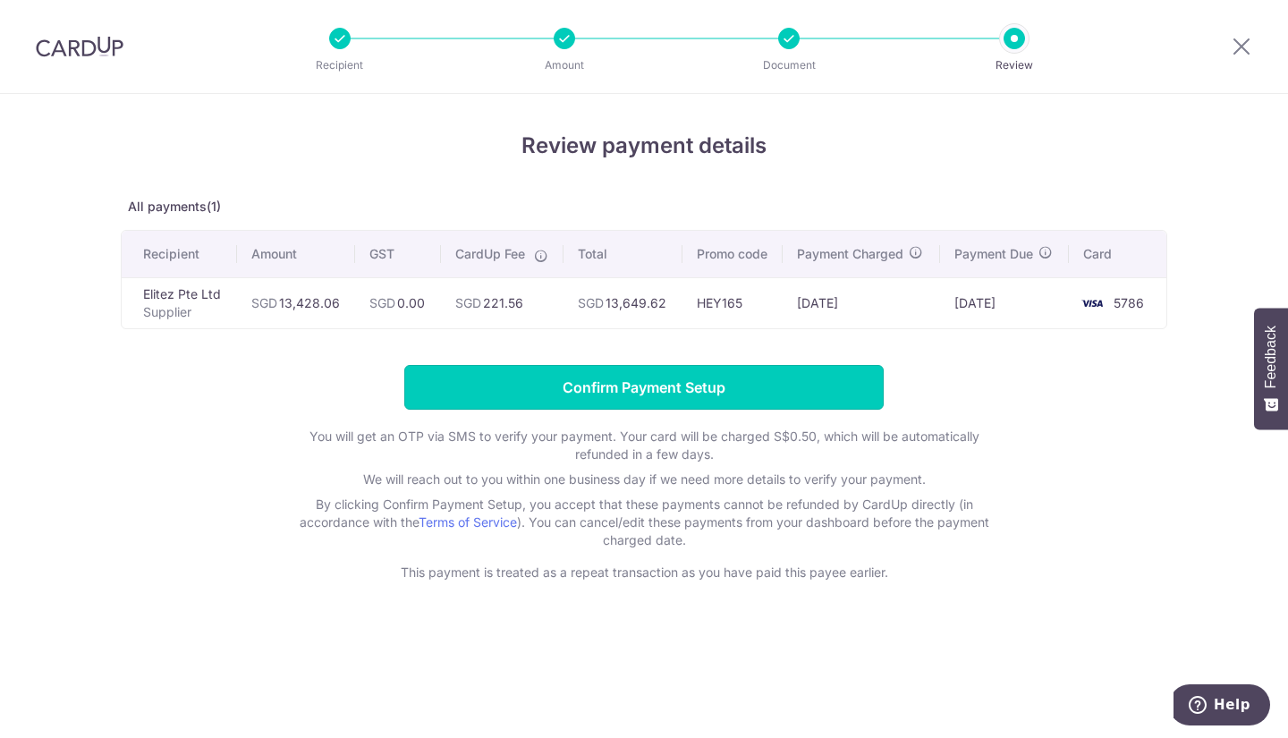
click at [632, 388] on input "Confirm Payment Setup" at bounding box center [643, 387] width 479 height 45
